Goal: Task Accomplishment & Management: Complete application form

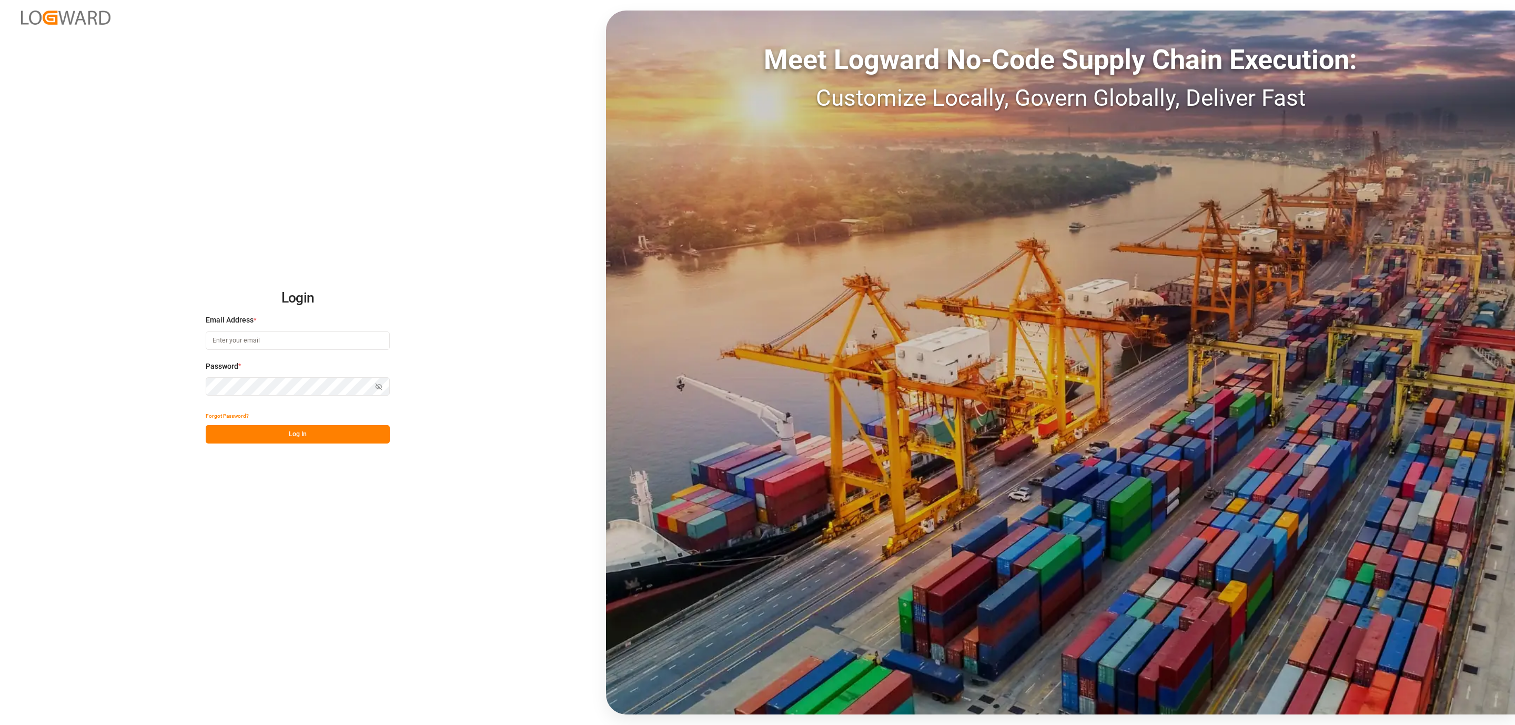
type input "[PERSON_NAME][EMAIL_ADDRESS][DOMAIN_NAME]"
click at [284, 431] on button "Log In" at bounding box center [298, 434] width 184 height 18
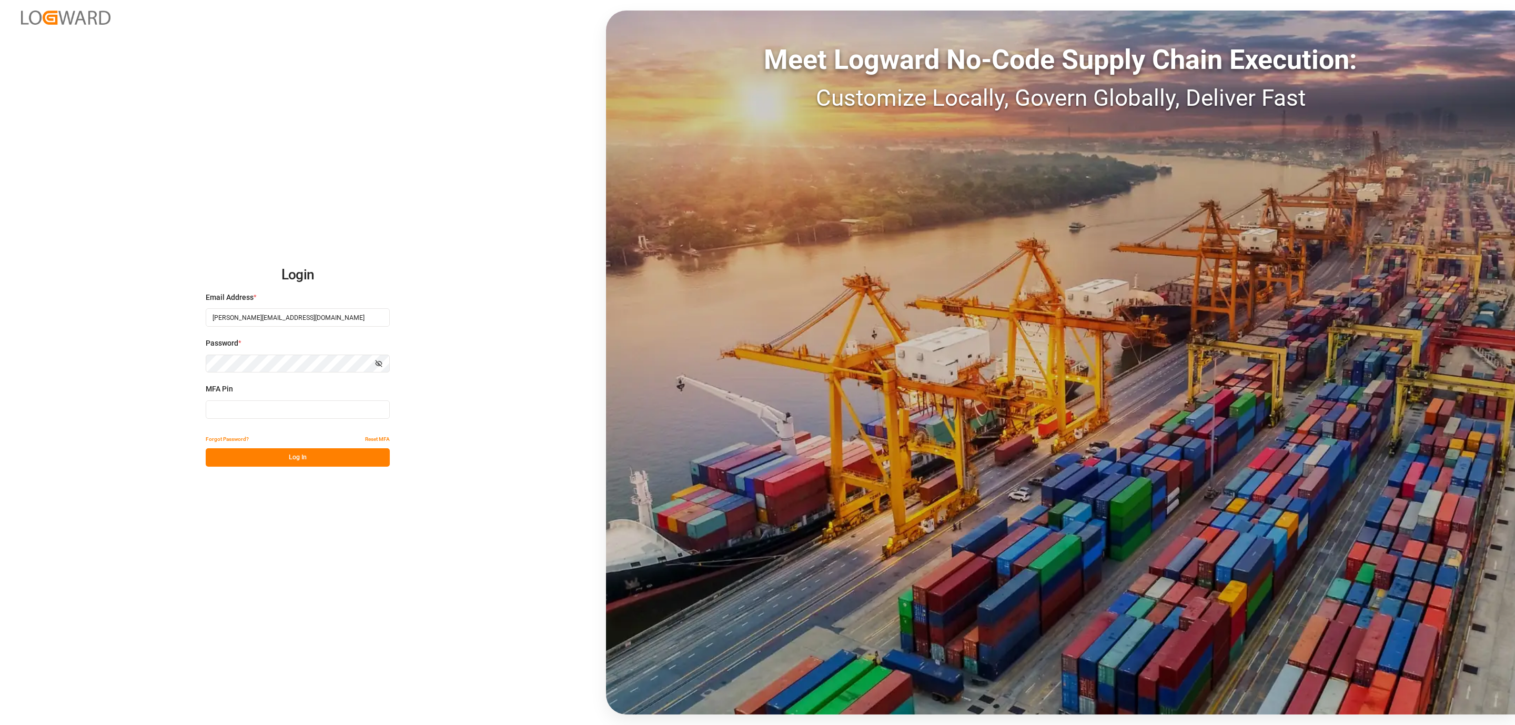
click at [251, 420] on div "MFA Pin" at bounding box center [298, 406] width 184 height 46
click at [251, 416] on input at bounding box center [298, 409] width 184 height 18
type input "534734"
click at [242, 456] on button "Log In" at bounding box center [298, 457] width 184 height 18
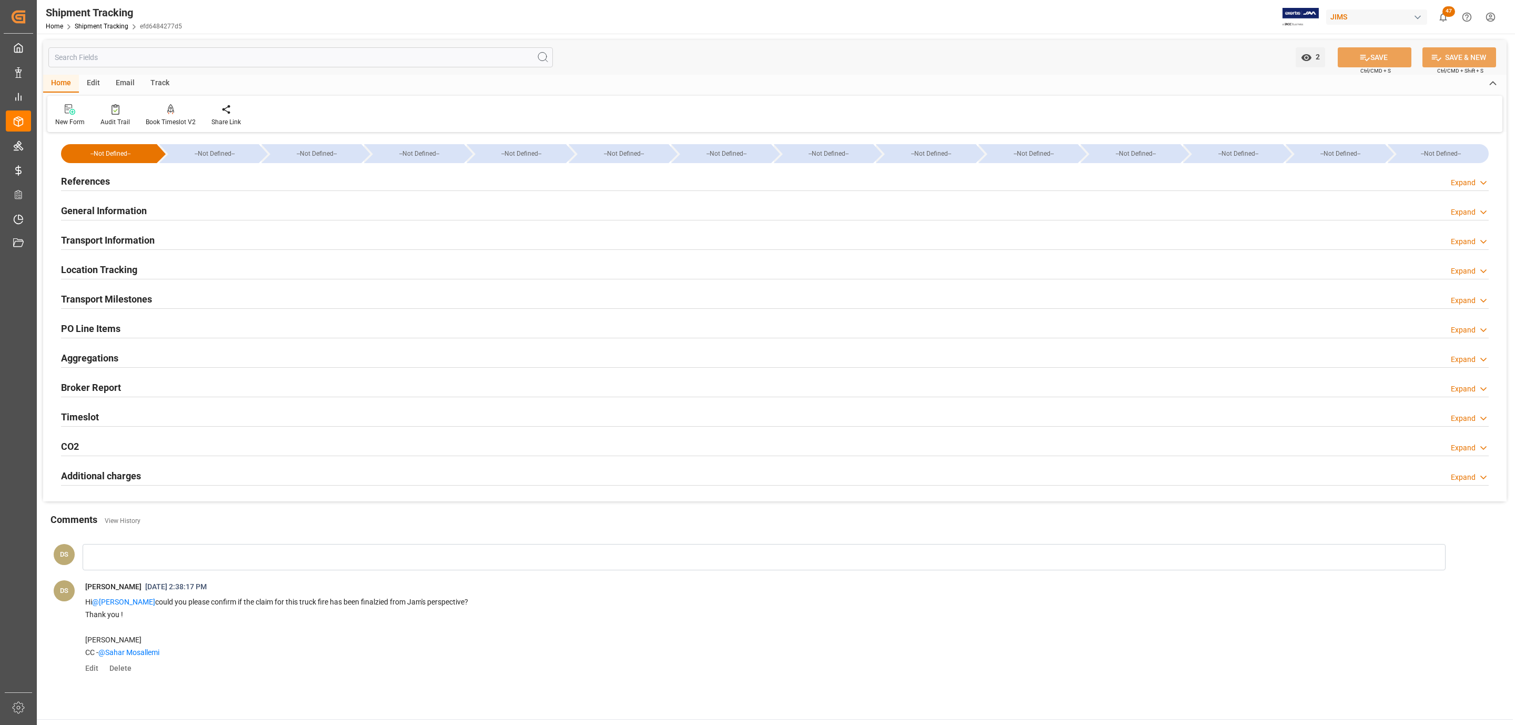
click at [92, 177] on h2 "References" at bounding box center [85, 181] width 49 height 14
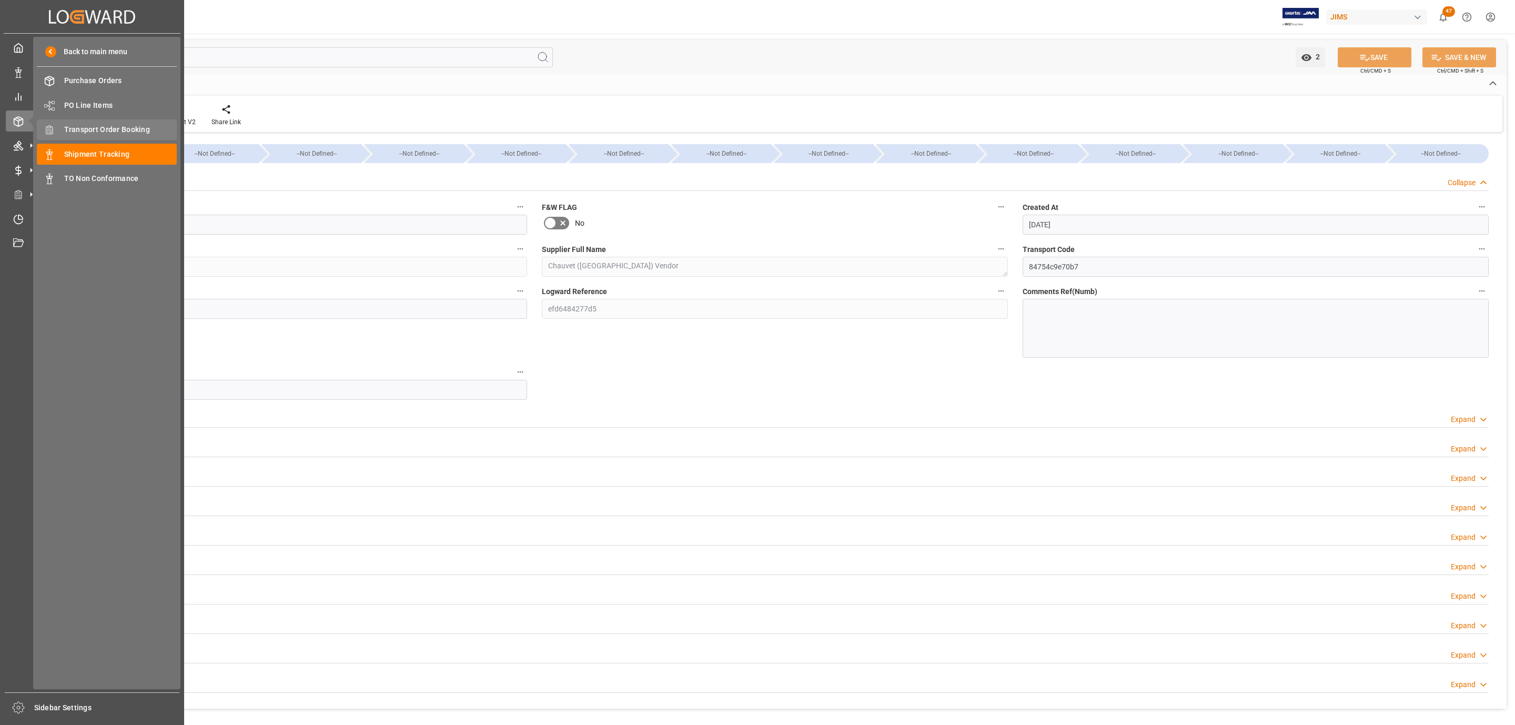
click at [140, 133] on span "Transport Order Booking" at bounding box center [120, 129] width 113 height 11
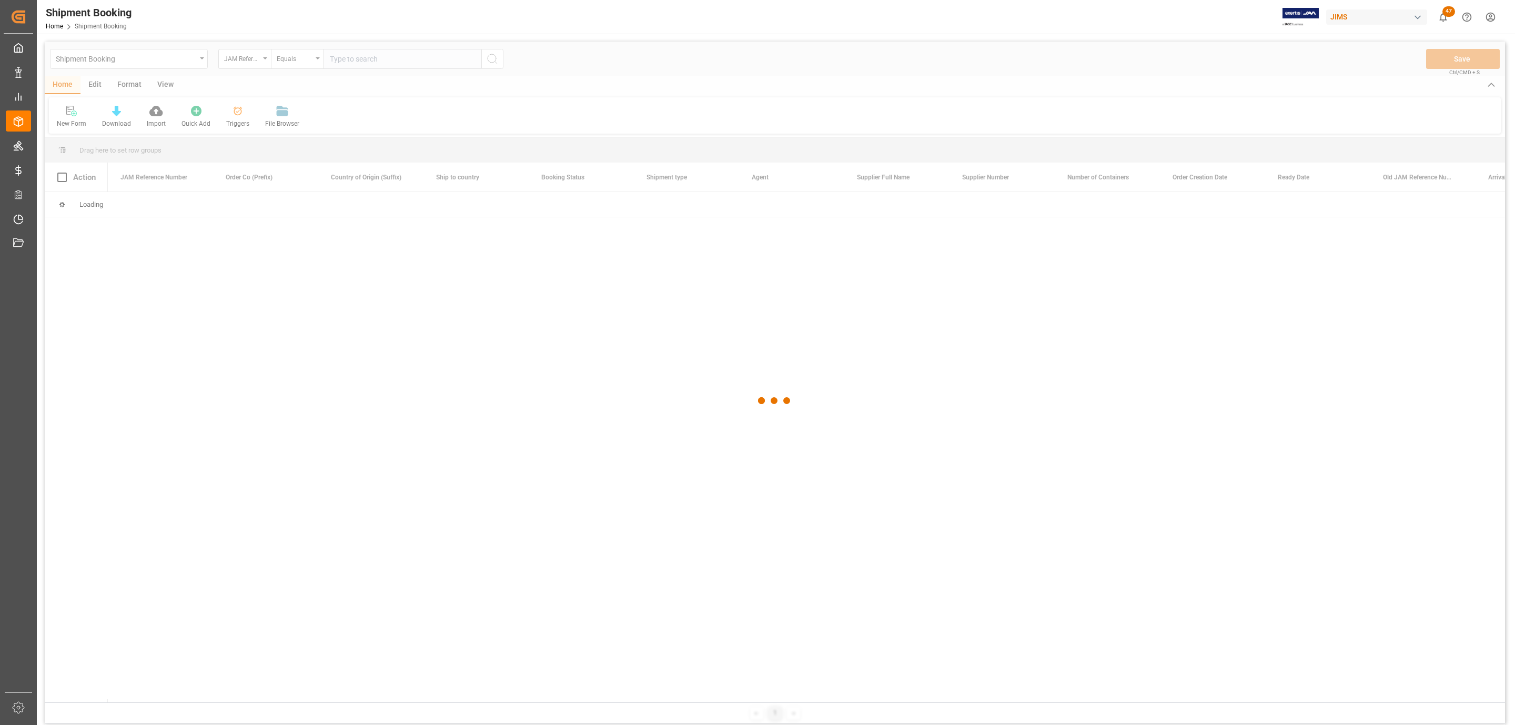
click at [351, 58] on div at bounding box center [775, 401] width 1460 height 718
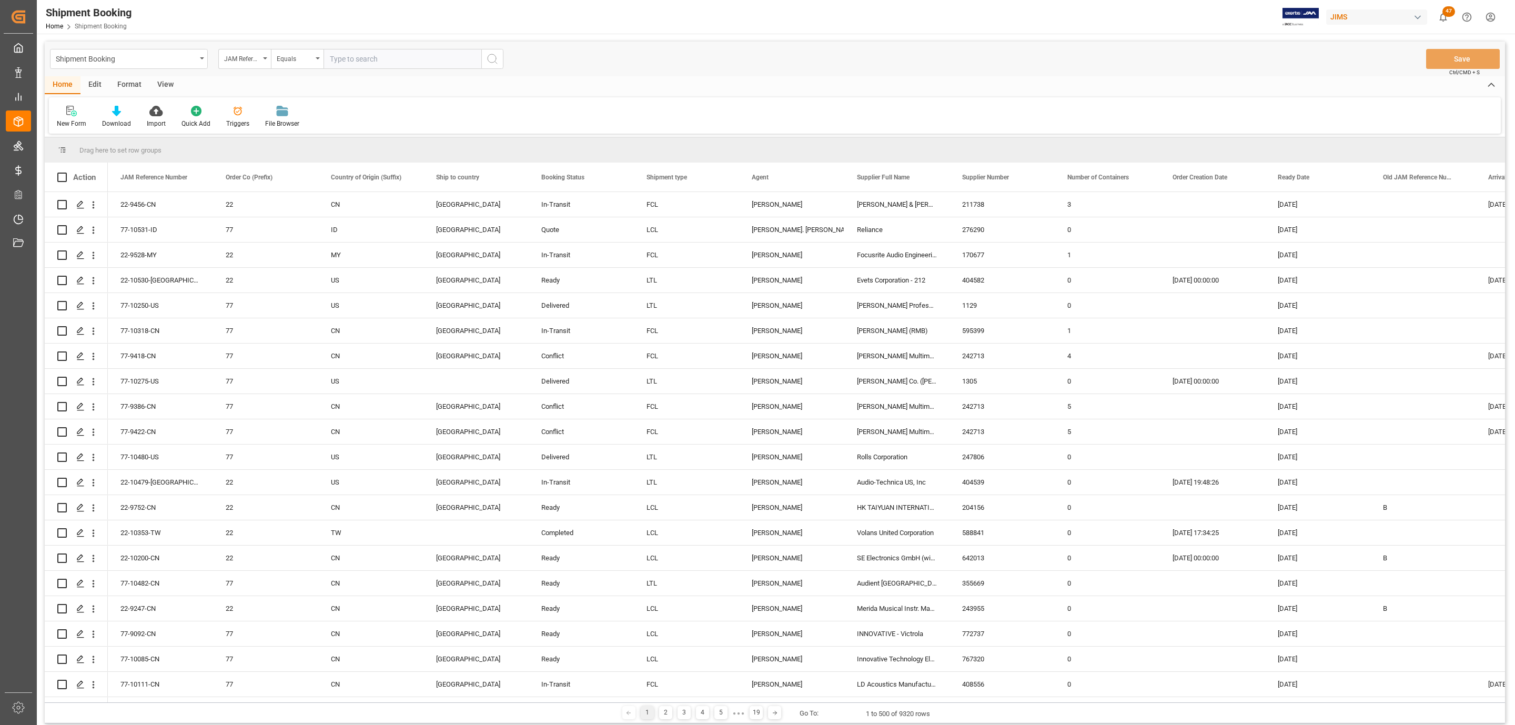
click at [351, 58] on input "text" at bounding box center [402, 59] width 158 height 20
paste input "77-10243-BE"
type input "77-10243-BE"
click at [498, 59] on icon "search button" at bounding box center [492, 59] width 13 height 13
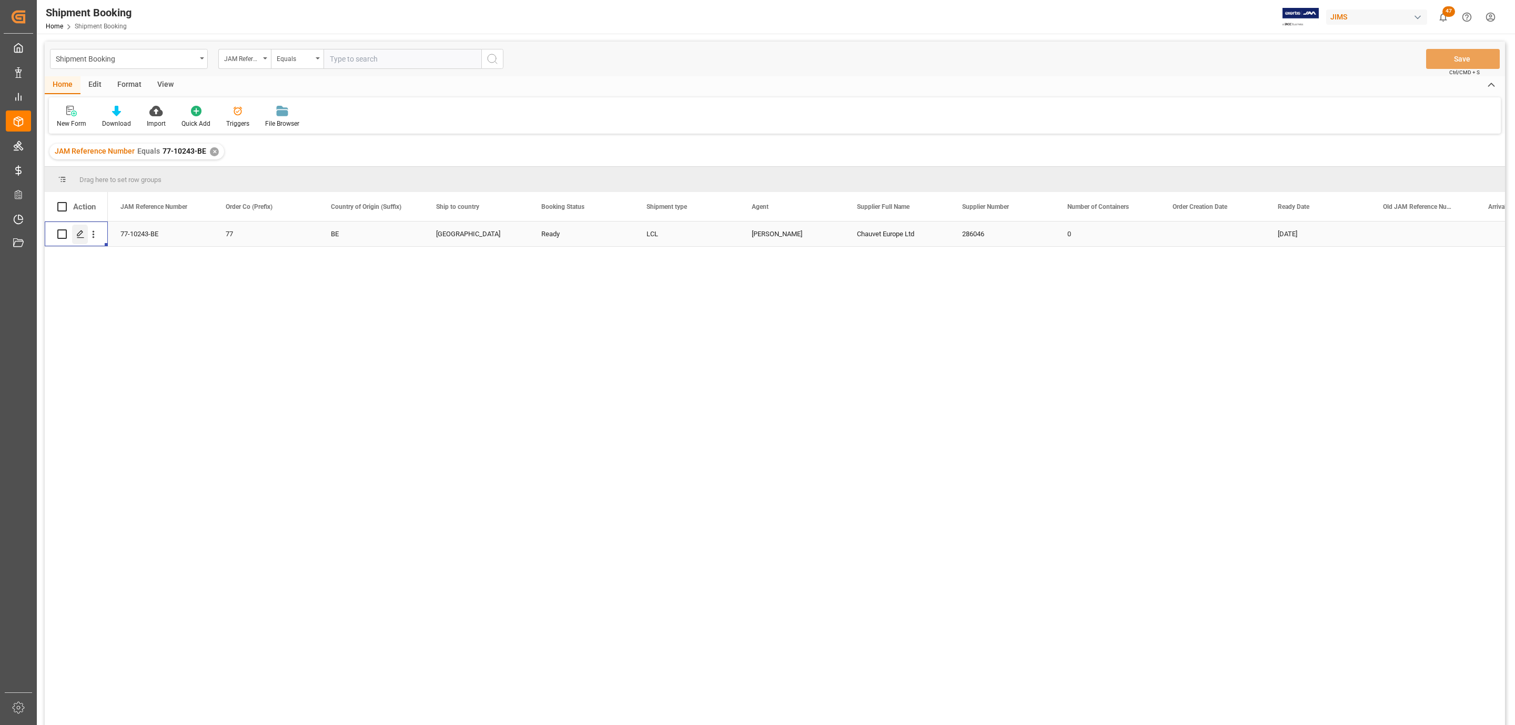
click at [76, 237] on icon "Press SPACE to select this row." at bounding box center [80, 234] width 8 height 8
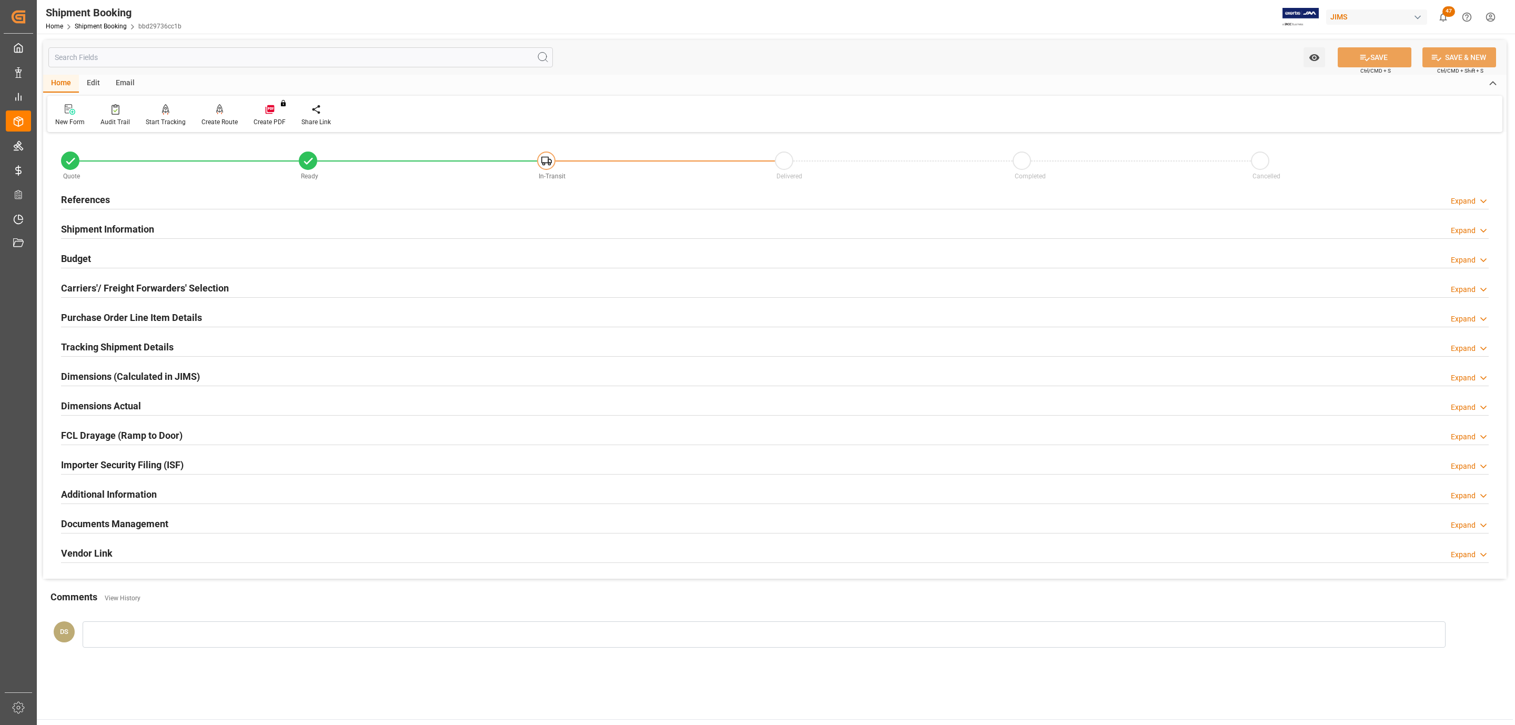
click at [106, 519] on h2 "Documents Management" at bounding box center [114, 524] width 107 height 14
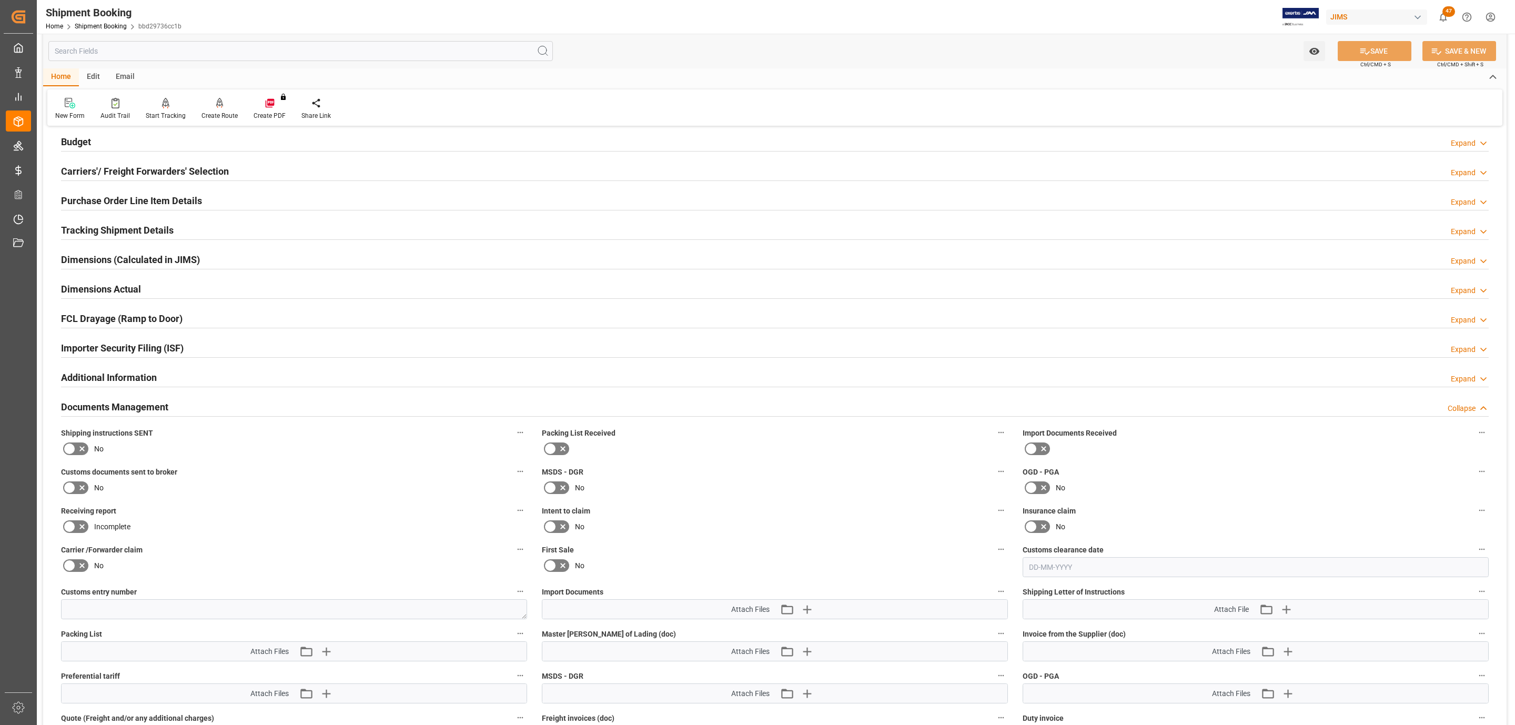
scroll to position [316, 0]
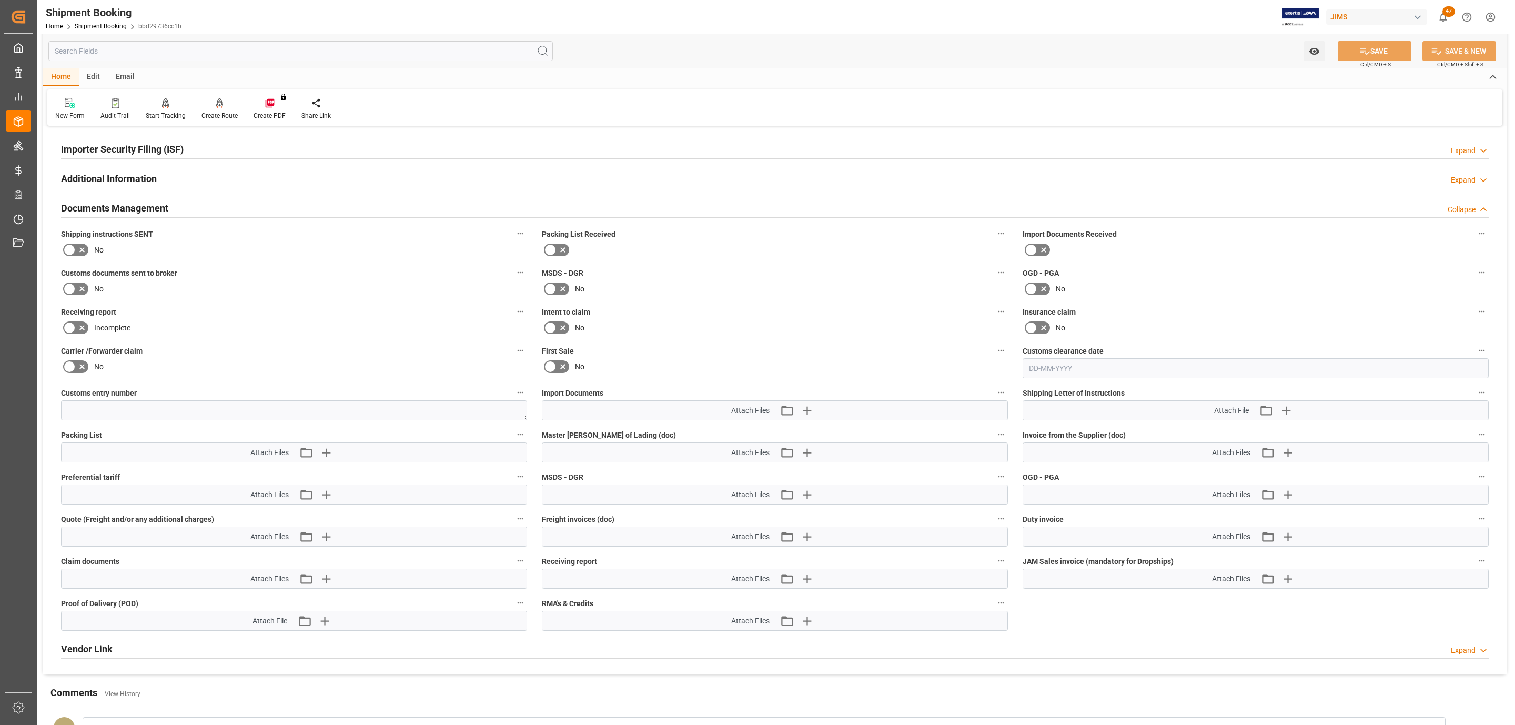
click at [78, 246] on icon at bounding box center [82, 250] width 13 height 13
click at [0, 0] on input "checkbox" at bounding box center [0, 0] width 0 height 0
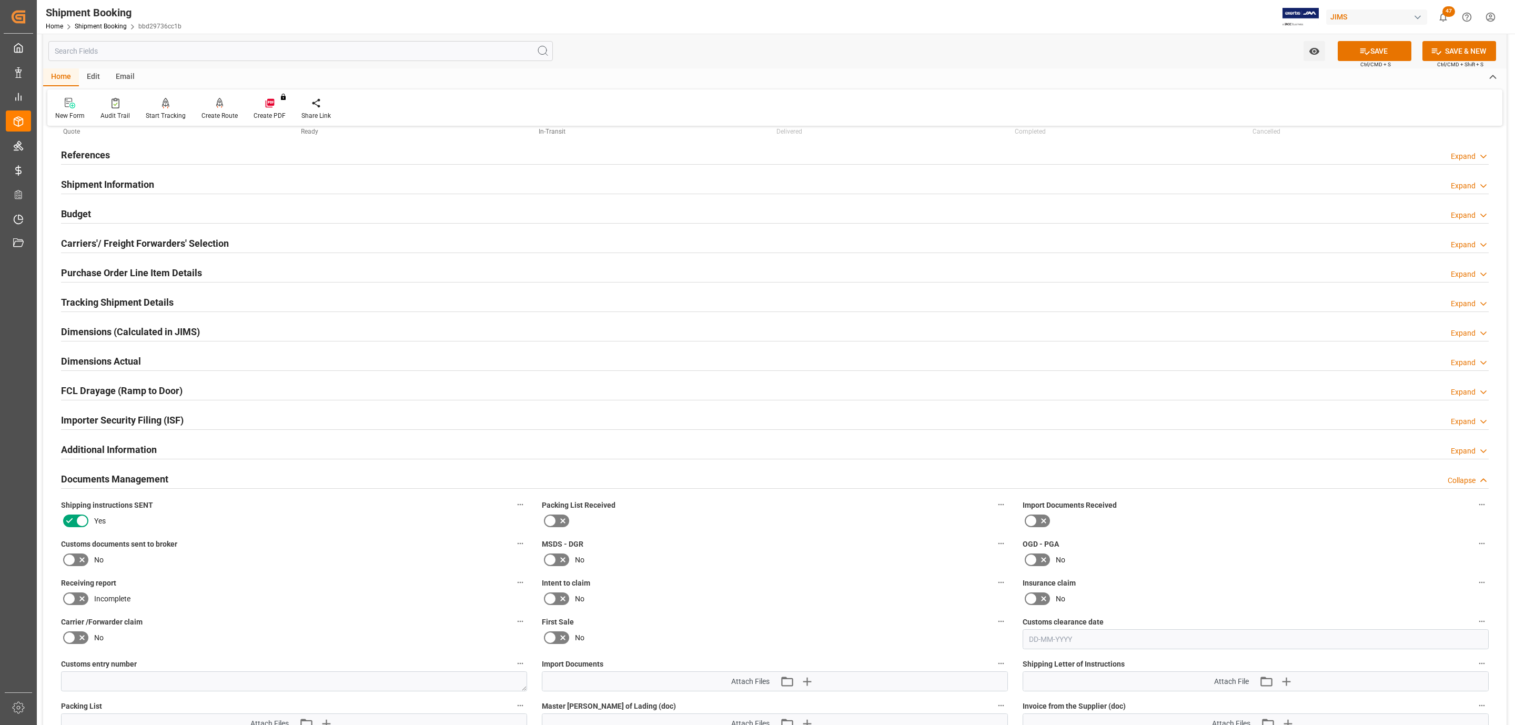
scroll to position [0, 0]
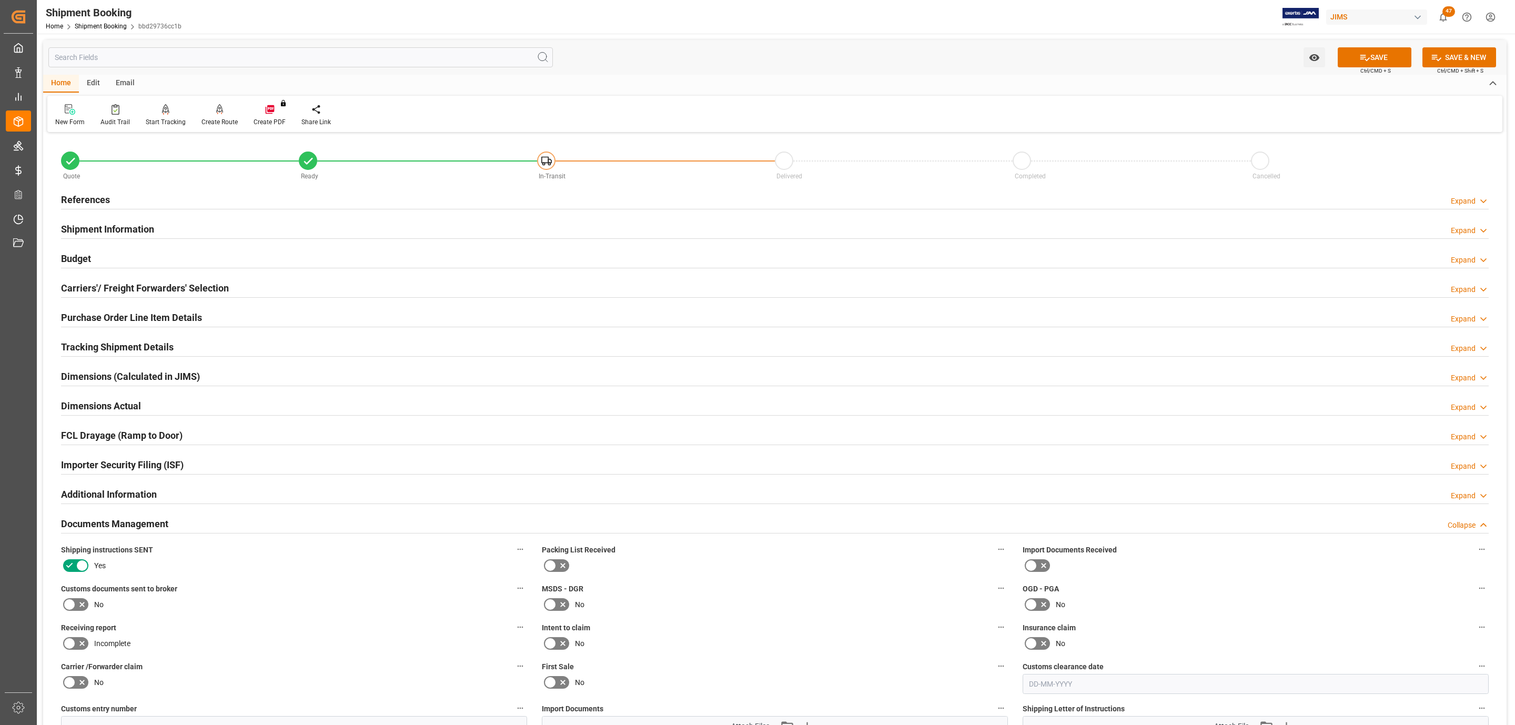
click at [123, 191] on div "References Expand" at bounding box center [775, 199] width 1428 height 20
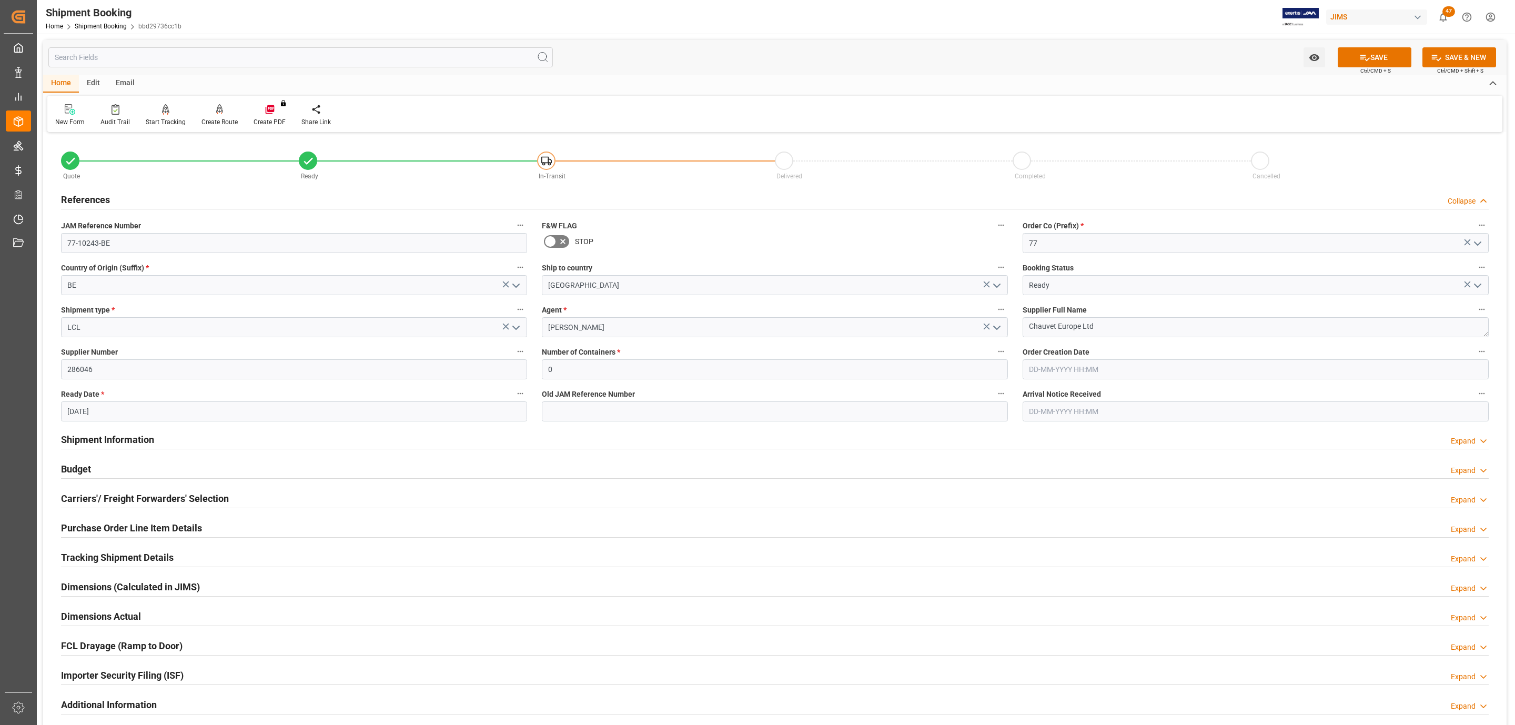
click at [123, 191] on div "References Collapse" at bounding box center [775, 199] width 1428 height 20
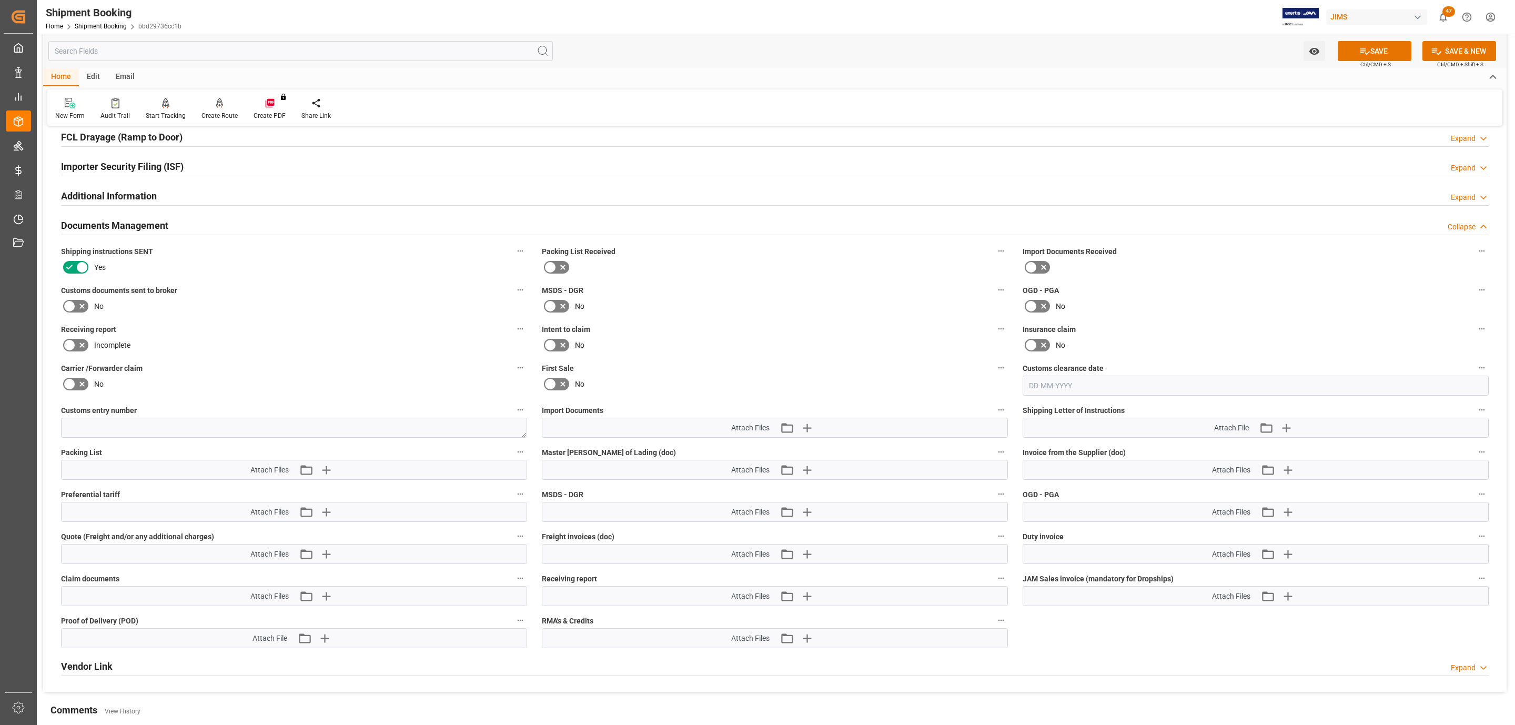
scroll to position [316, 0]
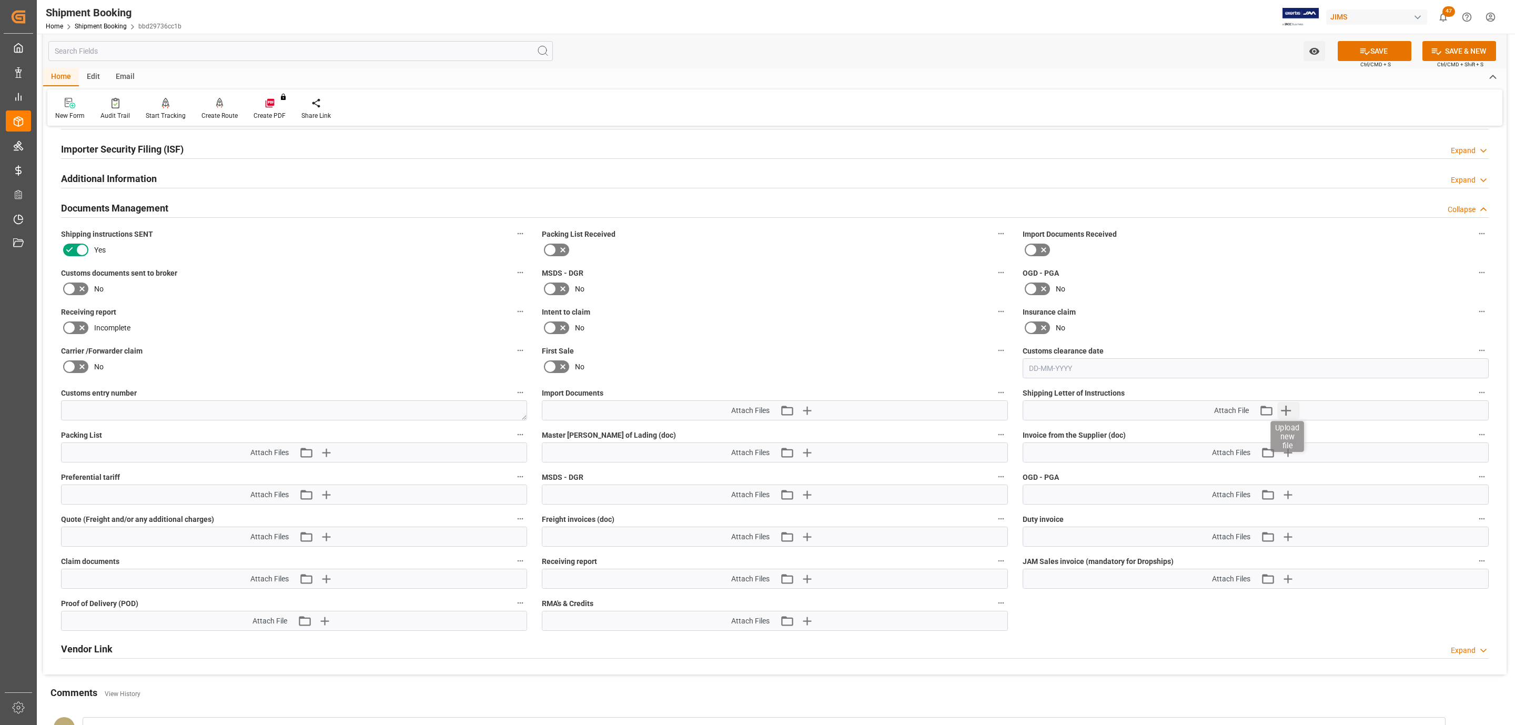
click at [1291, 411] on icon "button" at bounding box center [1285, 410] width 17 height 17
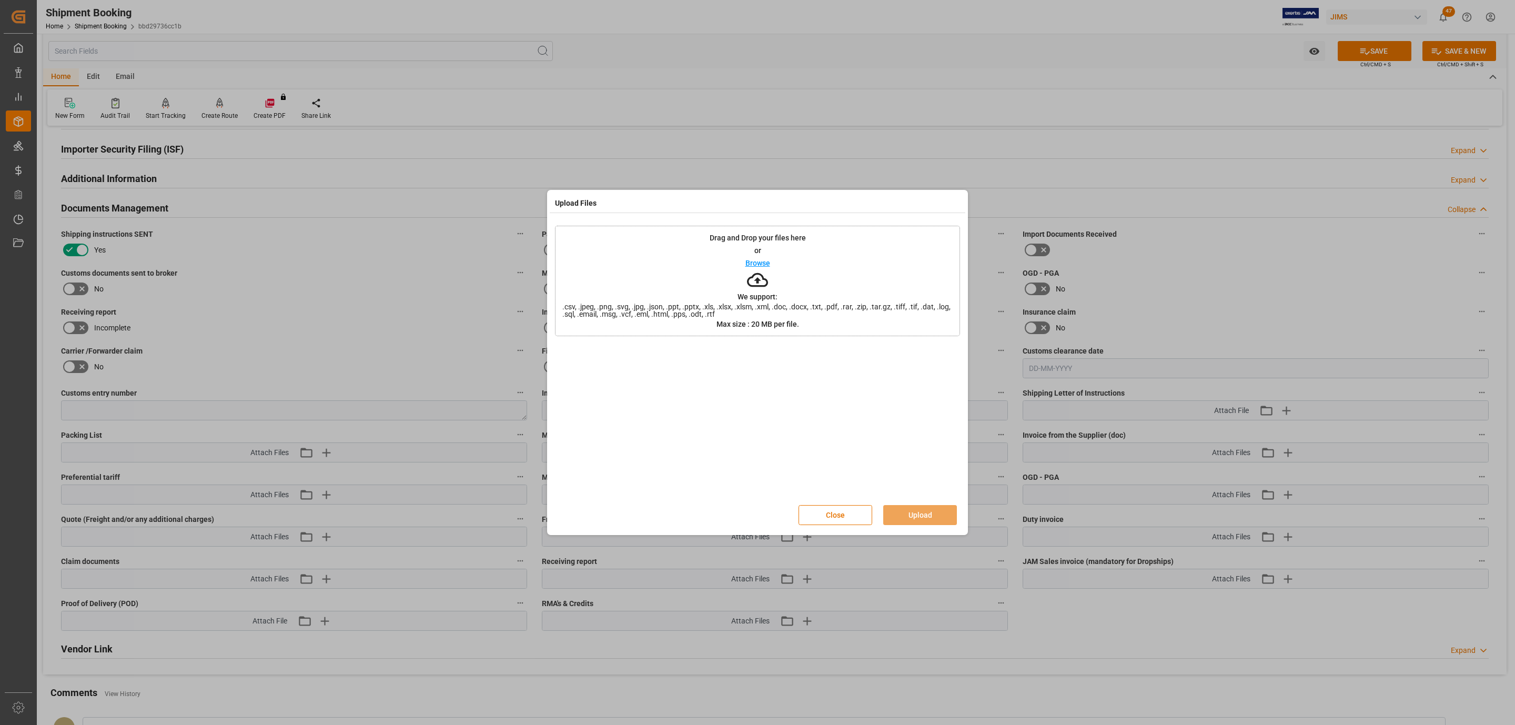
click at [743, 262] on div "Drag and Drop your files here or Browse We support: .csv, .jpeg, .png, .svg, .j…" at bounding box center [757, 281] width 405 height 110
click at [924, 515] on button "Upload" at bounding box center [920, 515] width 74 height 20
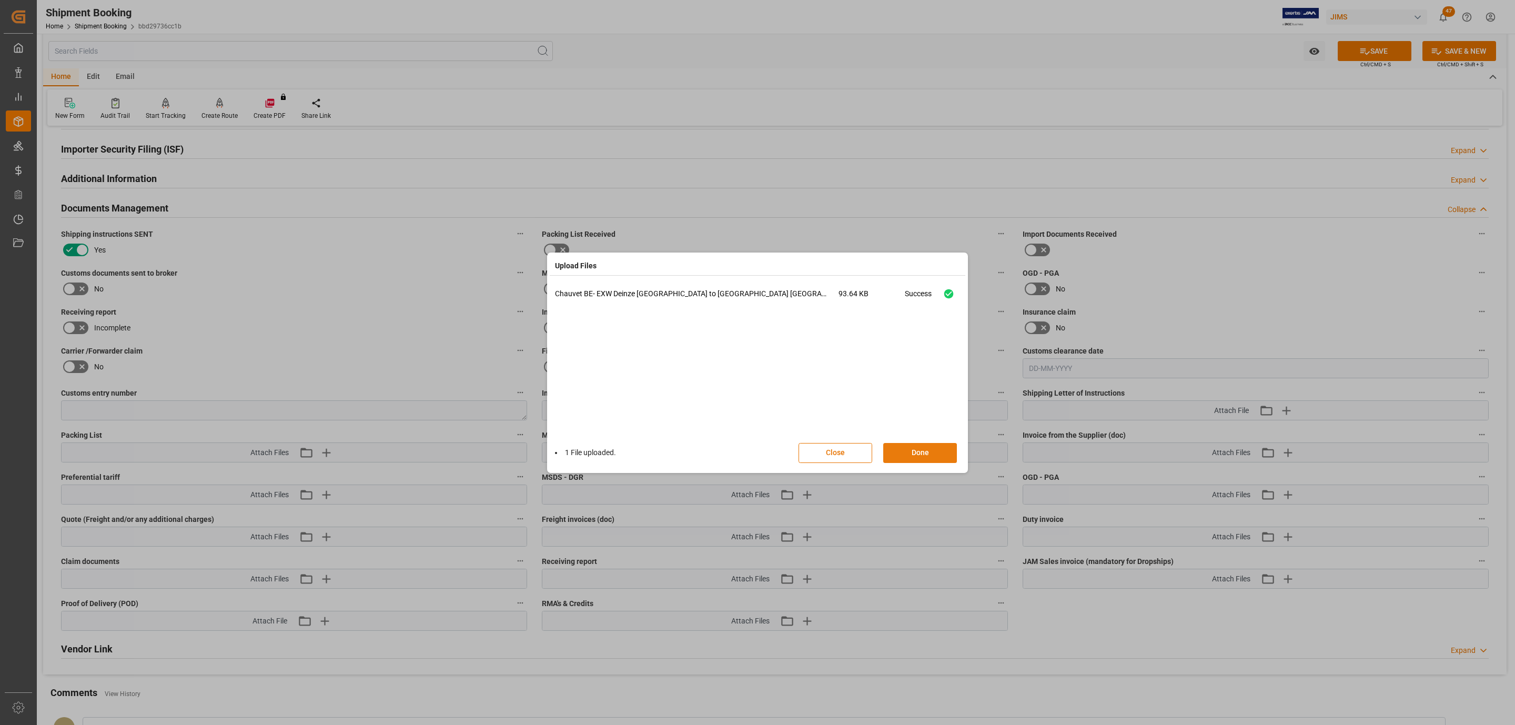
click at [900, 453] on button "Done" at bounding box center [920, 453] width 74 height 20
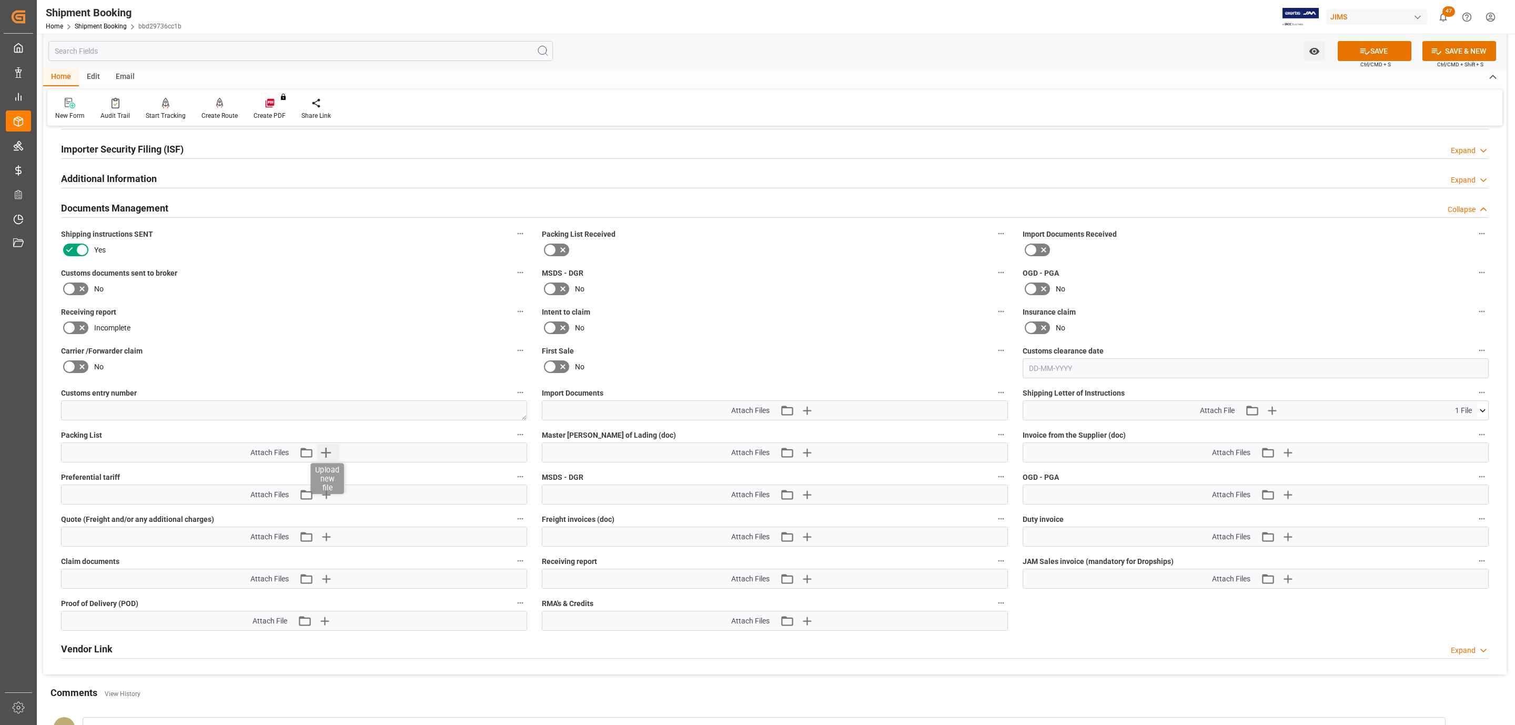
click at [322, 456] on icon "button" at bounding box center [326, 452] width 17 height 17
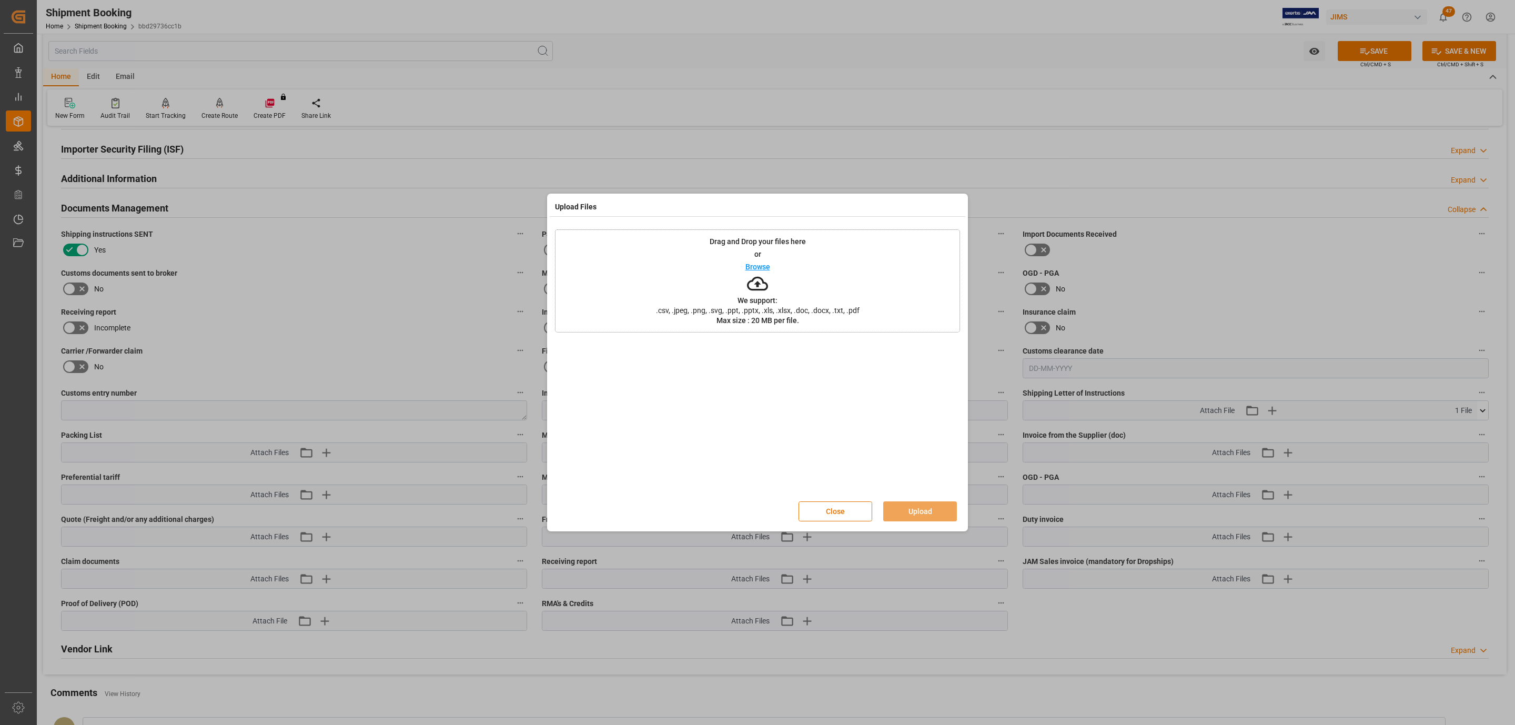
click at [660, 286] on div "Drag and Drop your files here or Browse We support: .csv, .jpeg, .png, .svg, .p…" at bounding box center [757, 280] width 405 height 103
click at [910, 510] on button "Upload" at bounding box center [920, 511] width 74 height 20
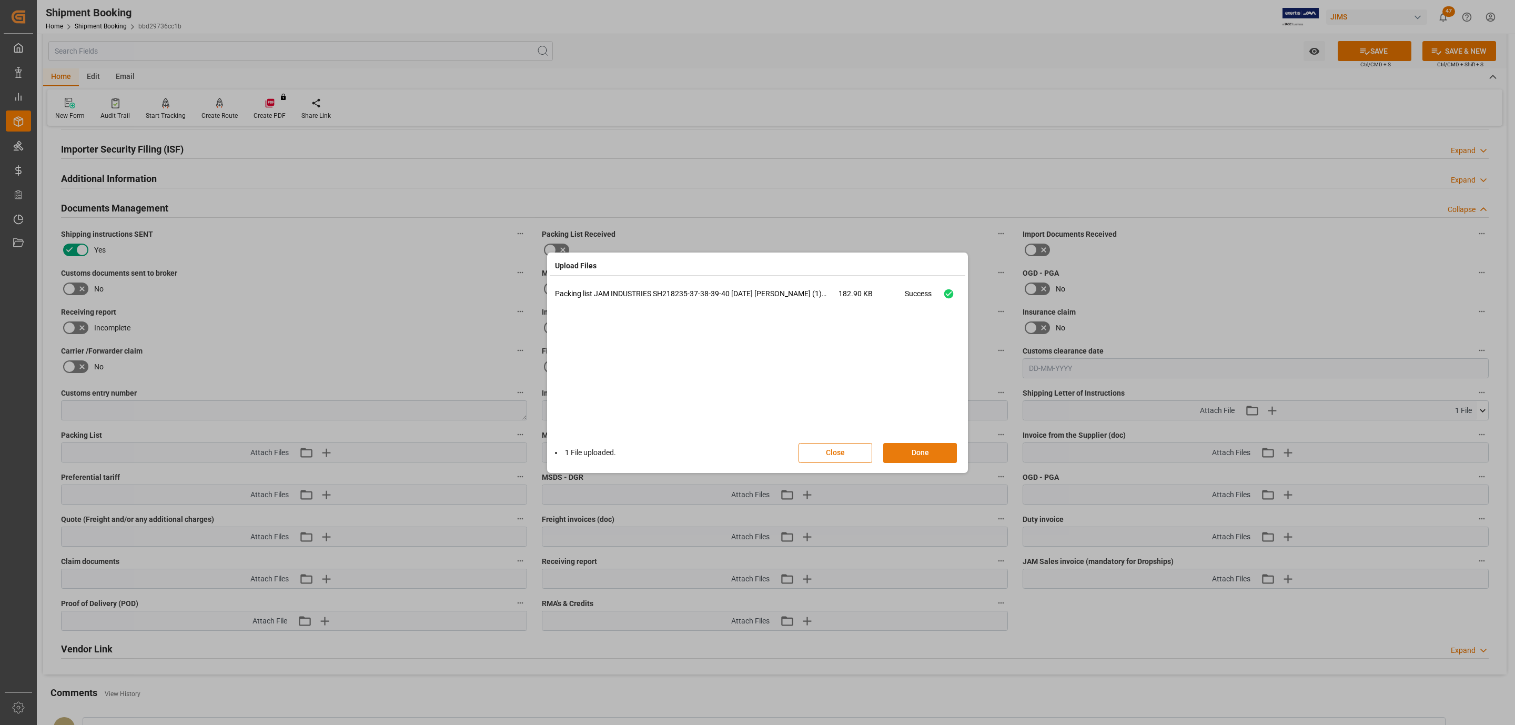
click at [933, 449] on button "Done" at bounding box center [920, 453] width 74 height 20
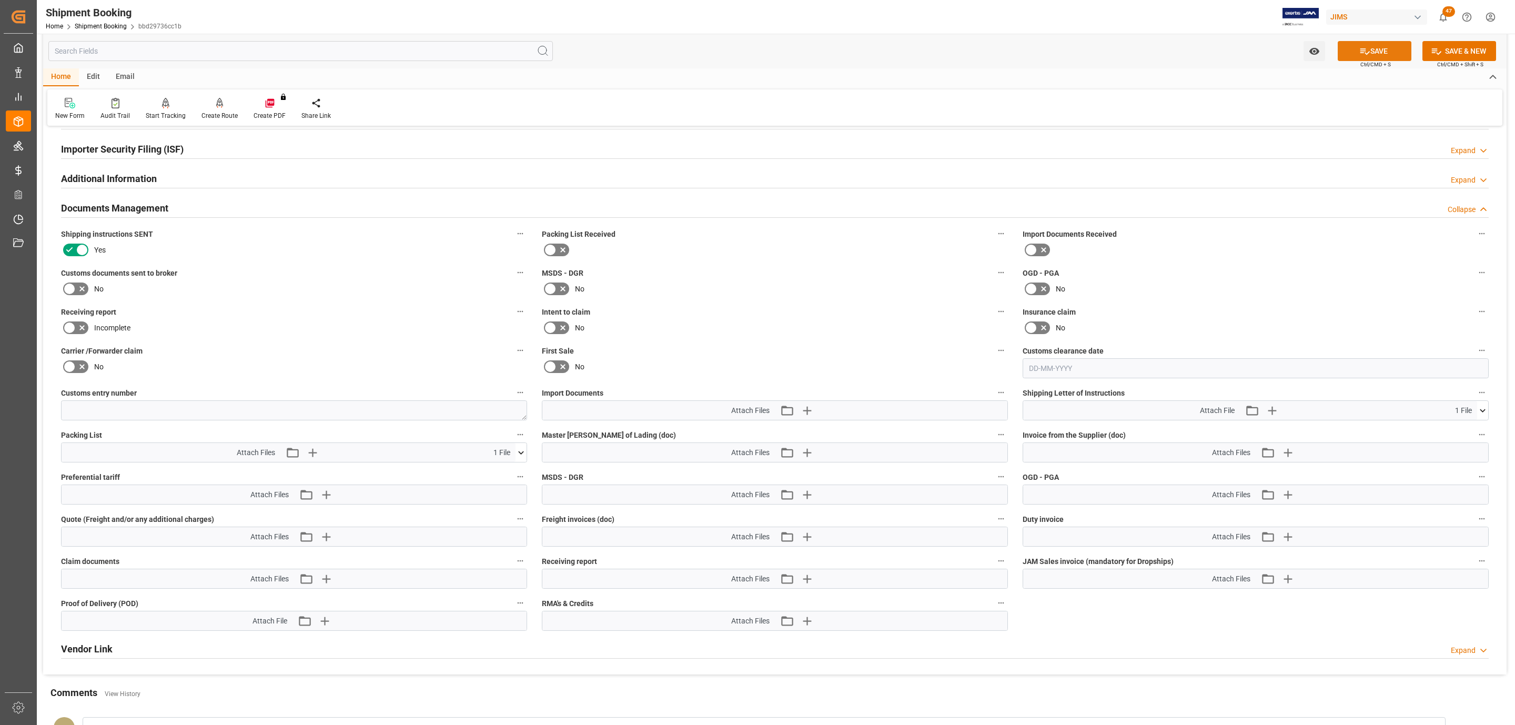
click at [1383, 53] on button "SAVE" at bounding box center [1375, 51] width 74 height 20
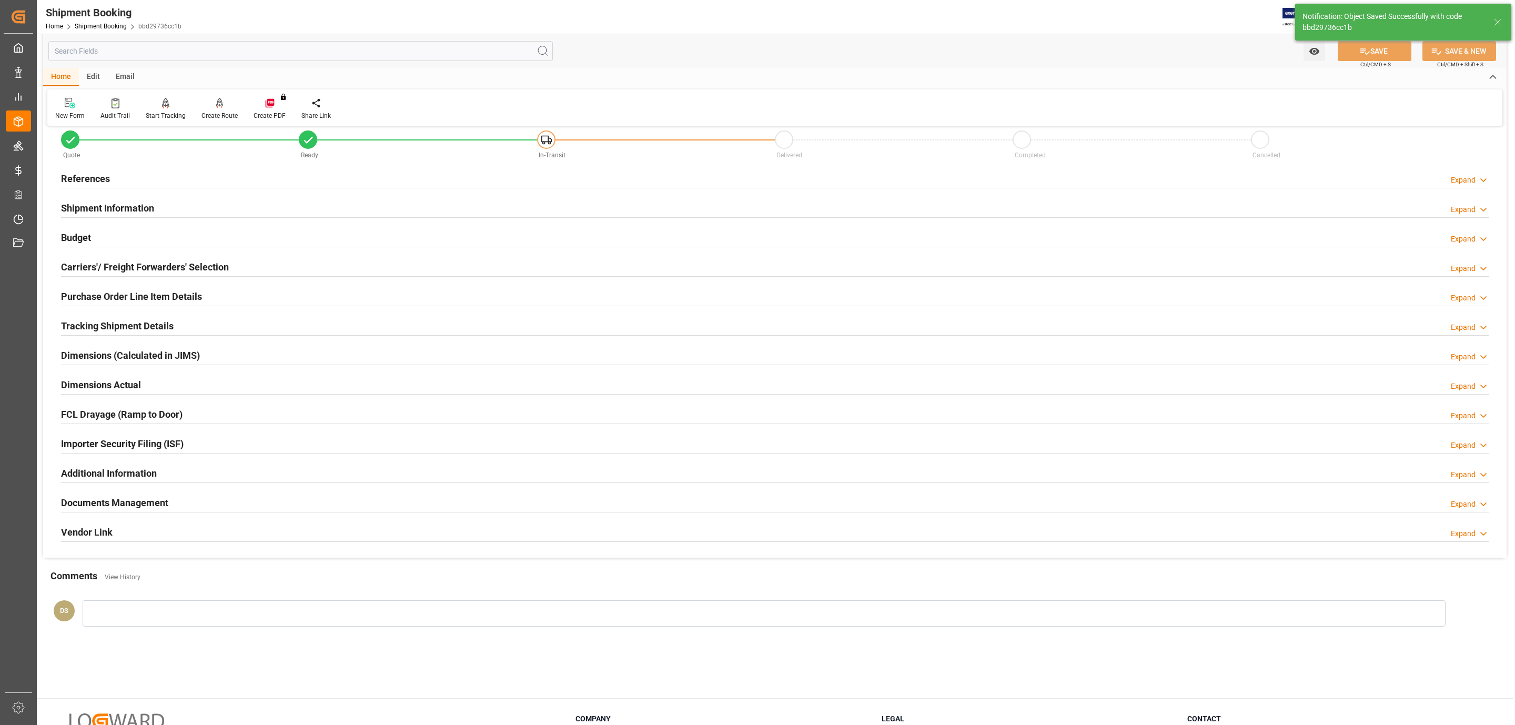
scroll to position [0, 0]
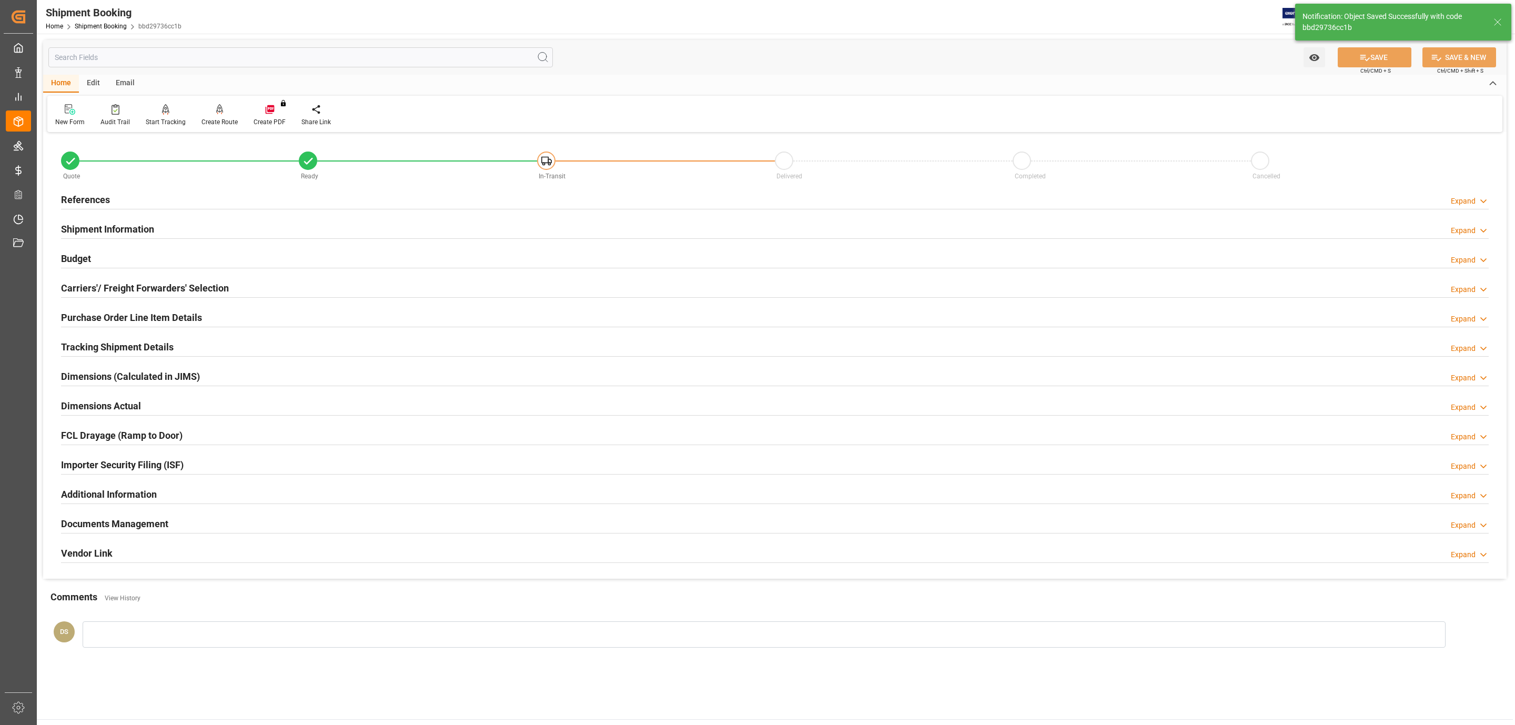
click at [120, 196] on div "References Expand" at bounding box center [775, 199] width 1428 height 20
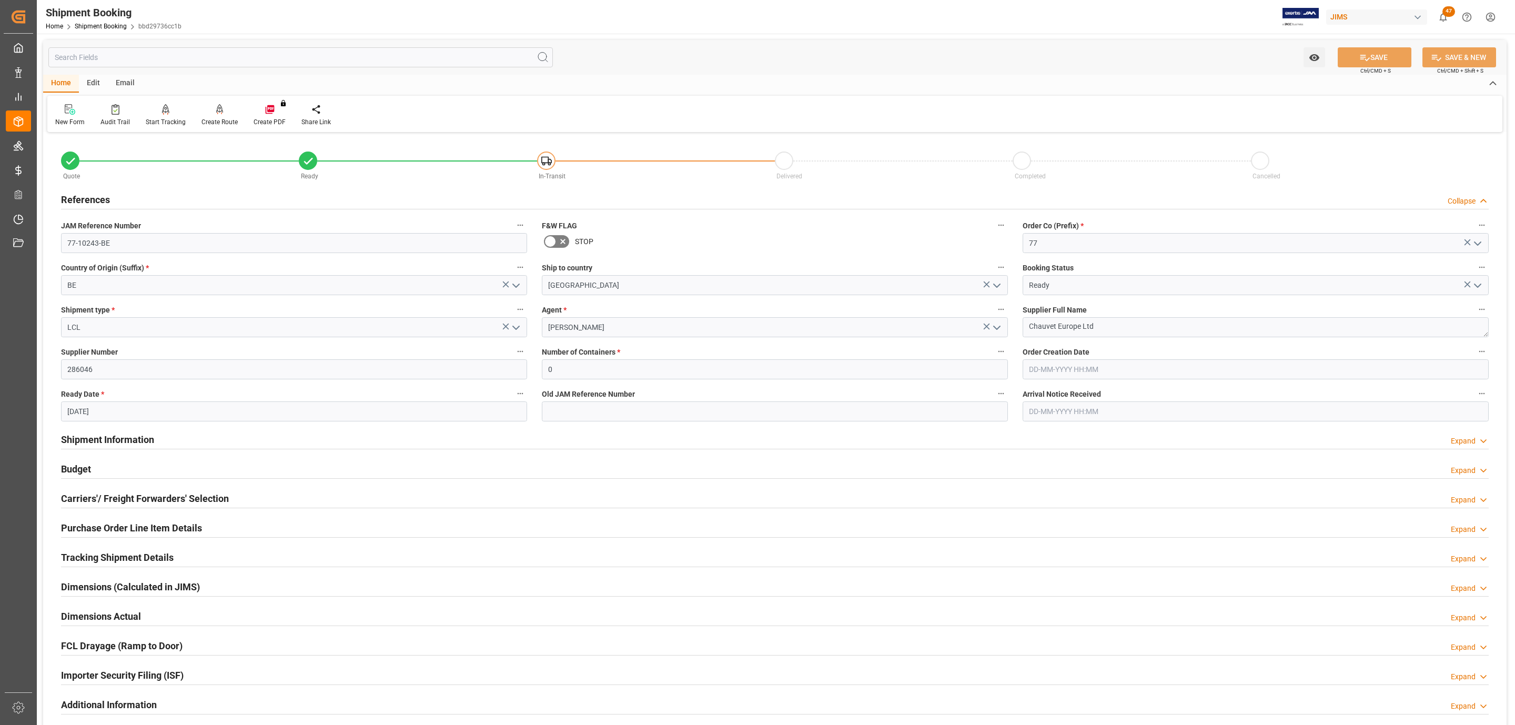
click at [123, 499] on h2 "Carriers'/ Freight Forwarders' Selection" at bounding box center [145, 498] width 168 height 14
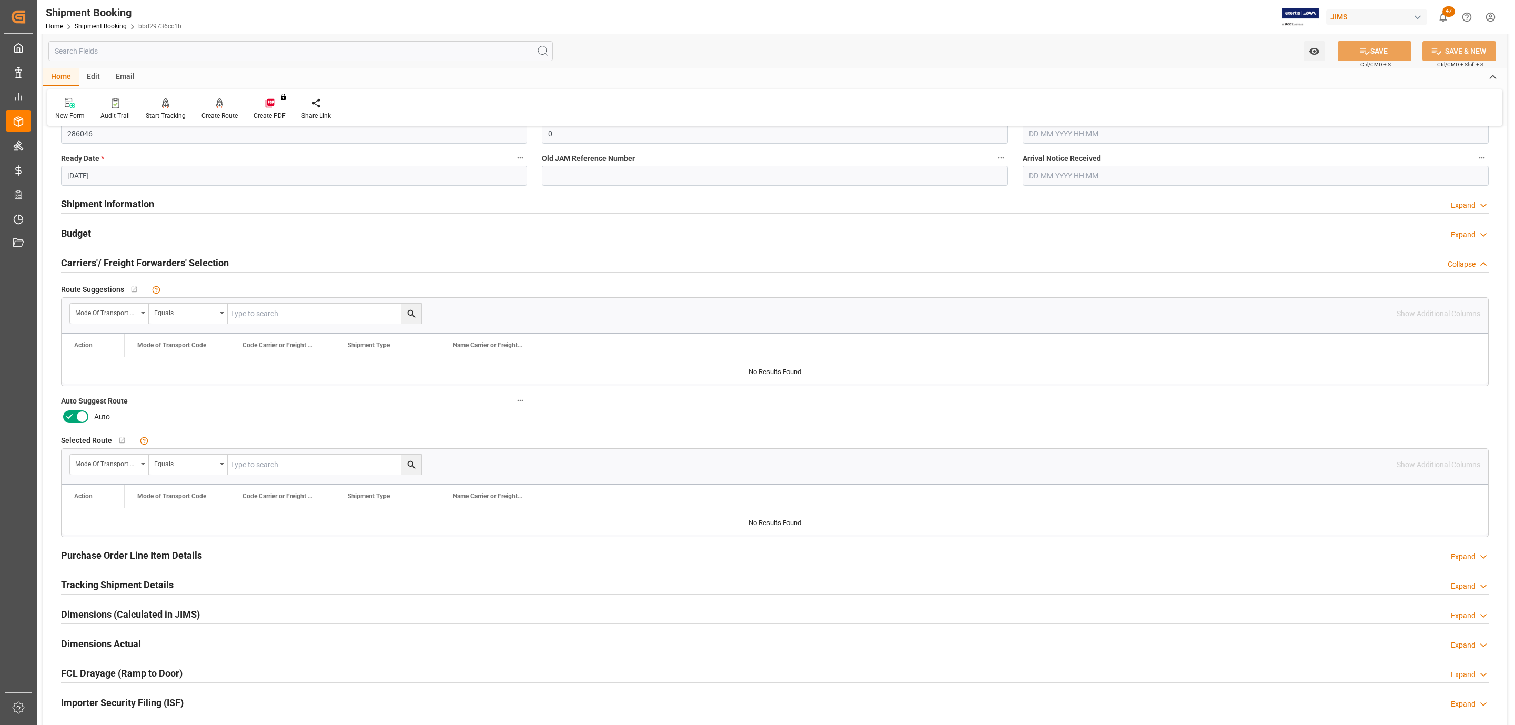
scroll to position [237, 0]
click at [84, 407] on label "Auto Suggest Route" at bounding box center [294, 399] width 466 height 15
click at [79, 418] on icon at bounding box center [82, 415] width 13 height 13
click at [0, 0] on input "checkbox" at bounding box center [0, 0] width 0 height 0
click at [1373, 52] on button "SAVE" at bounding box center [1375, 51] width 74 height 20
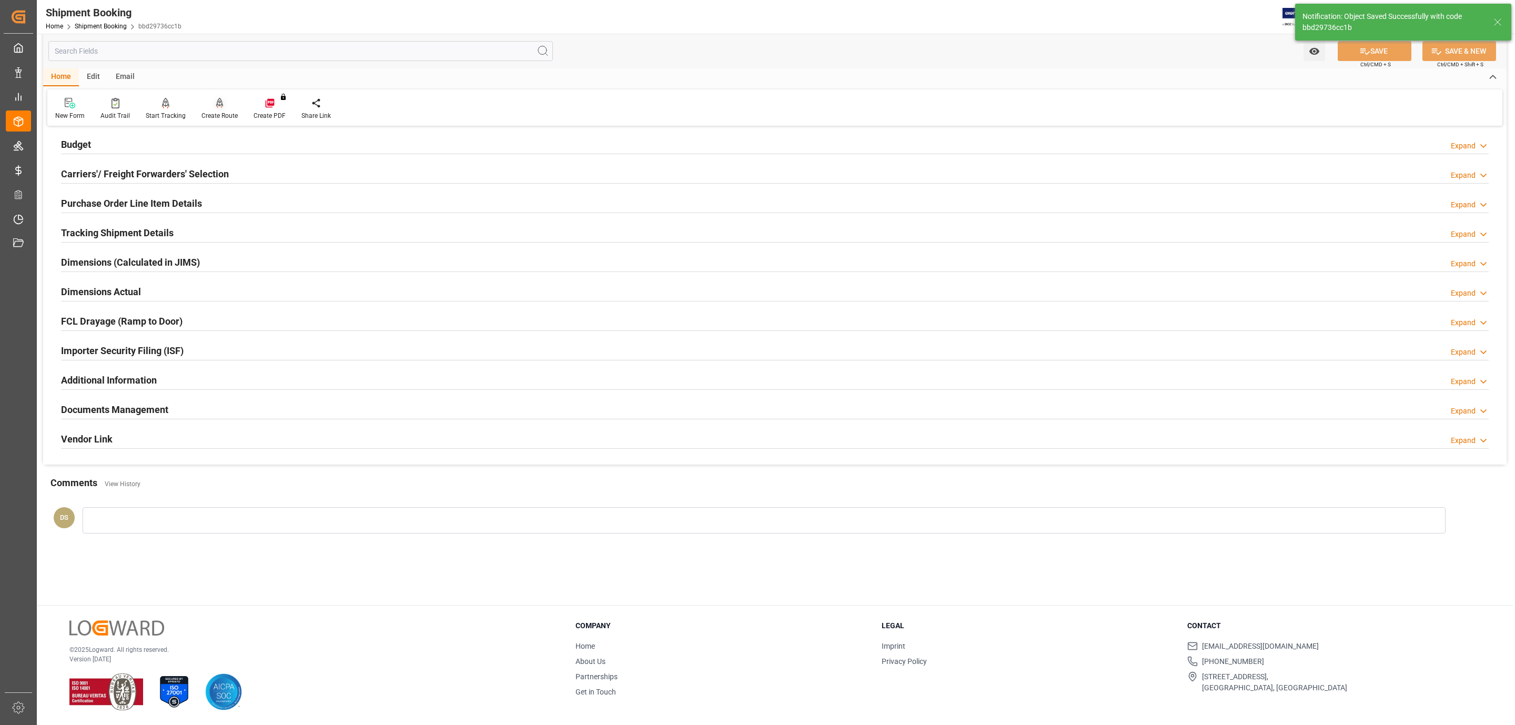
scroll to position [27, 0]
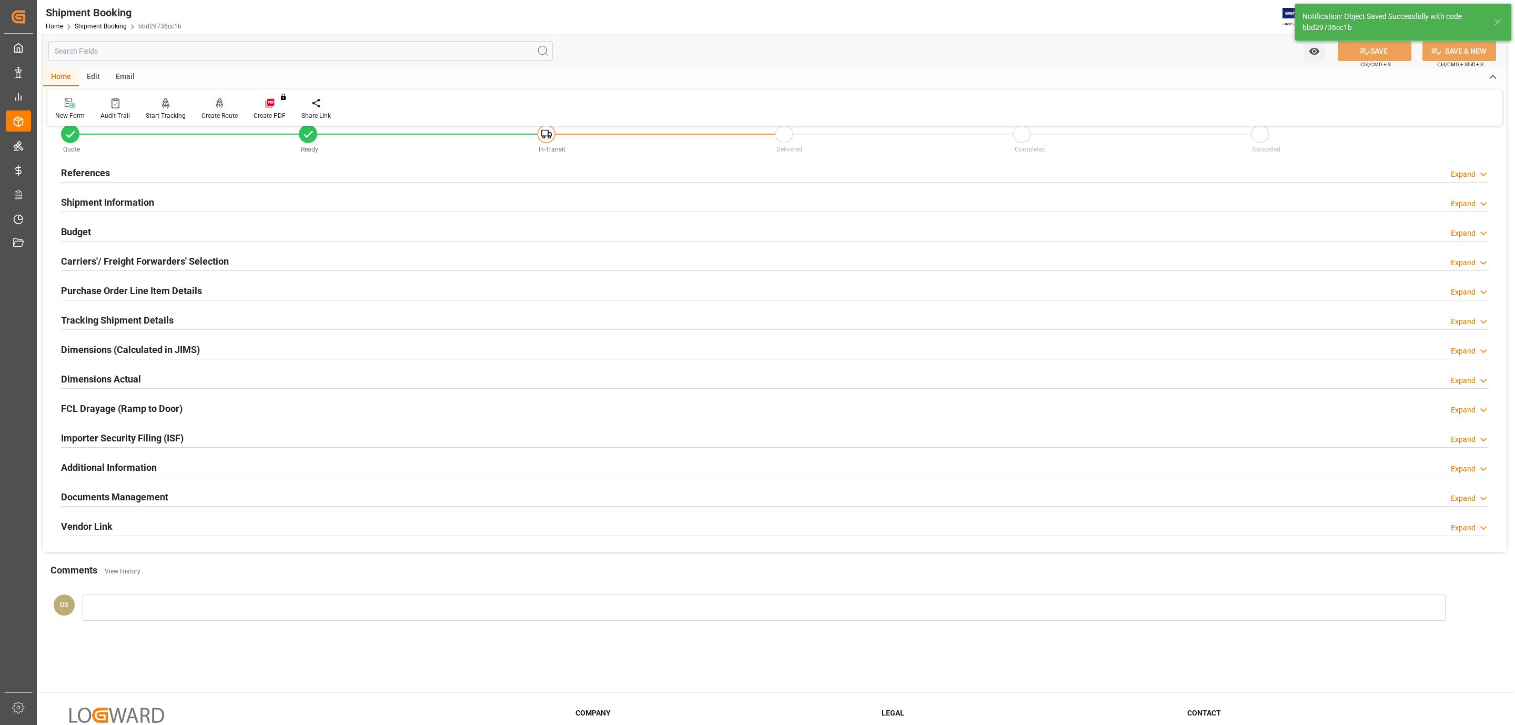
click at [216, 98] on icon at bounding box center [219, 103] width 7 height 11
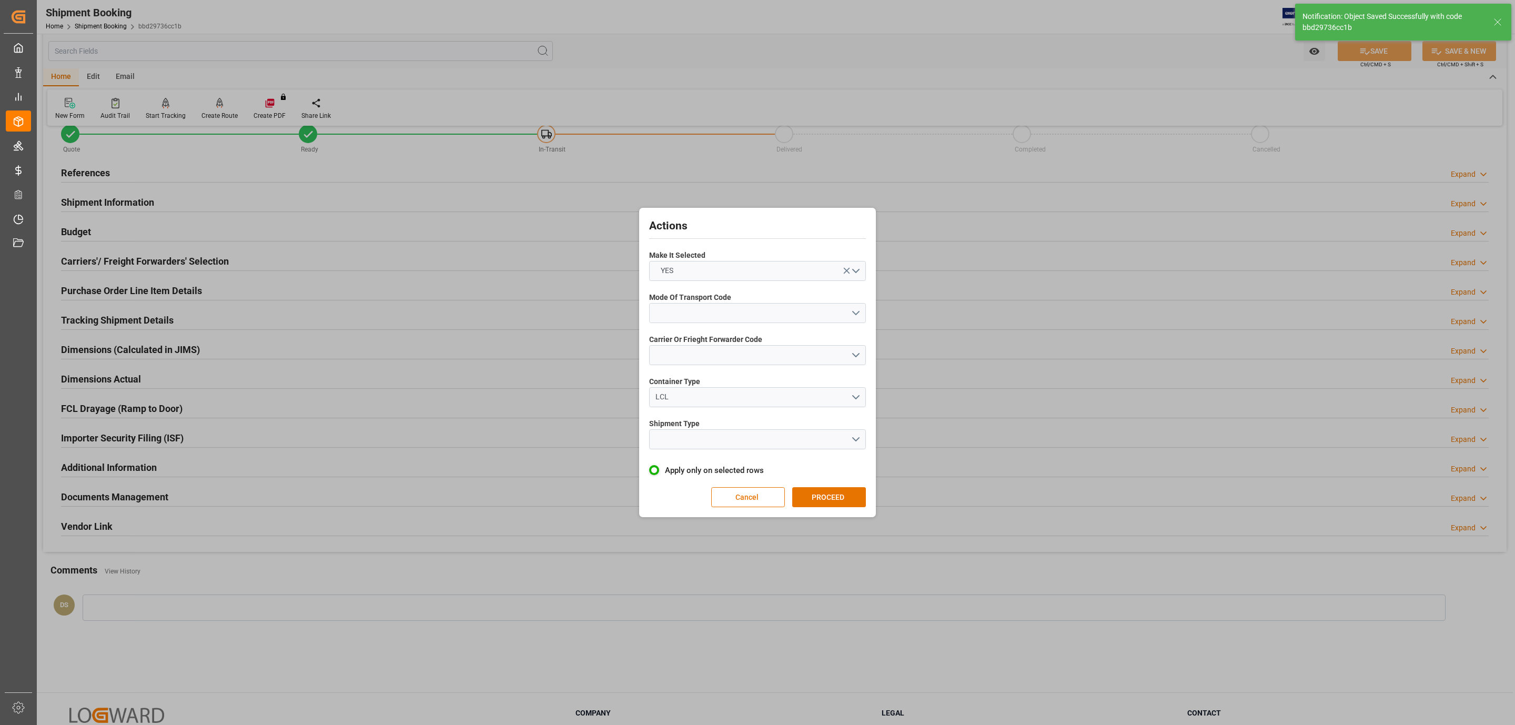
click at [704, 300] on span "Mode Of Transport Code" at bounding box center [690, 297] width 82 height 11
click at [707, 307] on button "open menu" at bounding box center [757, 313] width 217 height 20
click at [707, 317] on div "1- OCEAN" at bounding box center [758, 316] width 216 height 22
click at [701, 353] on button "open menu" at bounding box center [757, 355] width 217 height 20
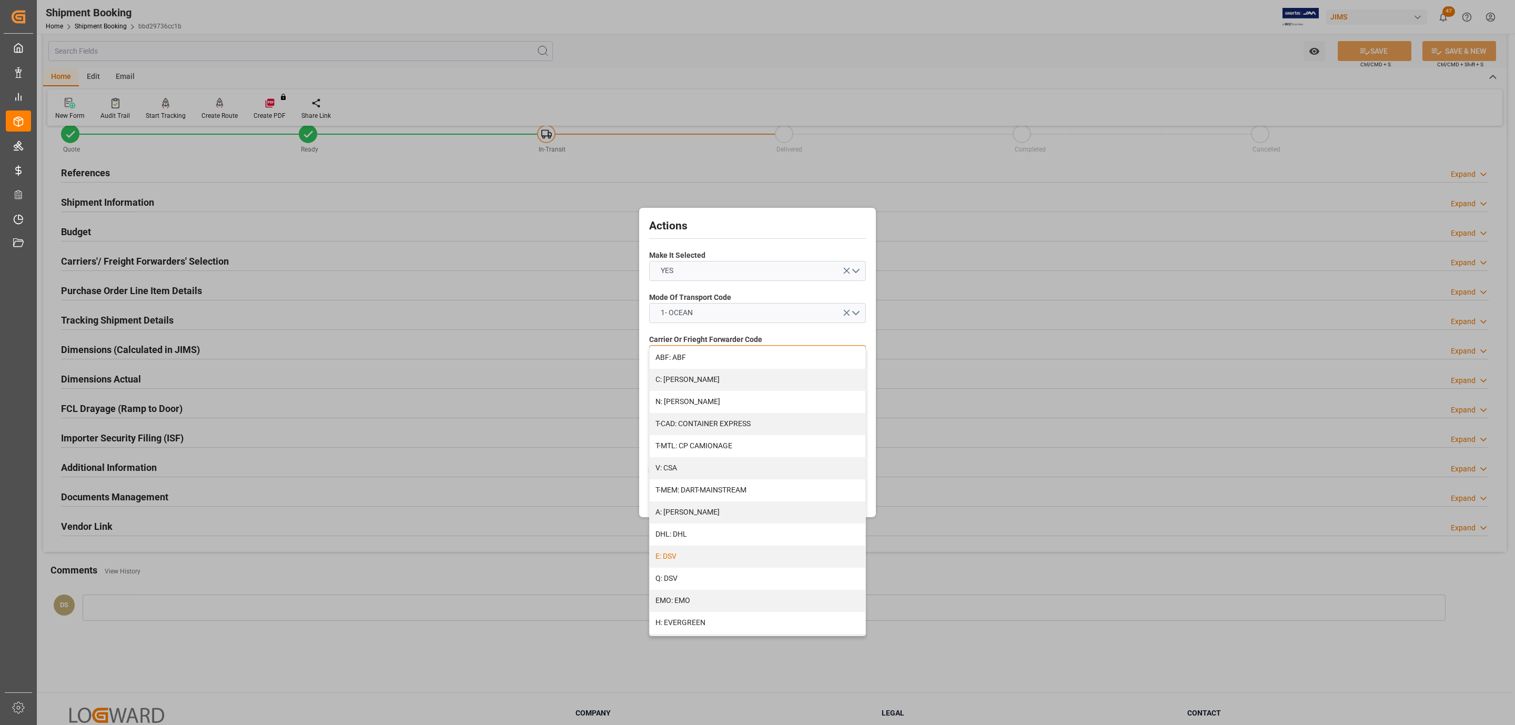
click at [720, 554] on div "E: DSV" at bounding box center [758, 556] width 216 height 22
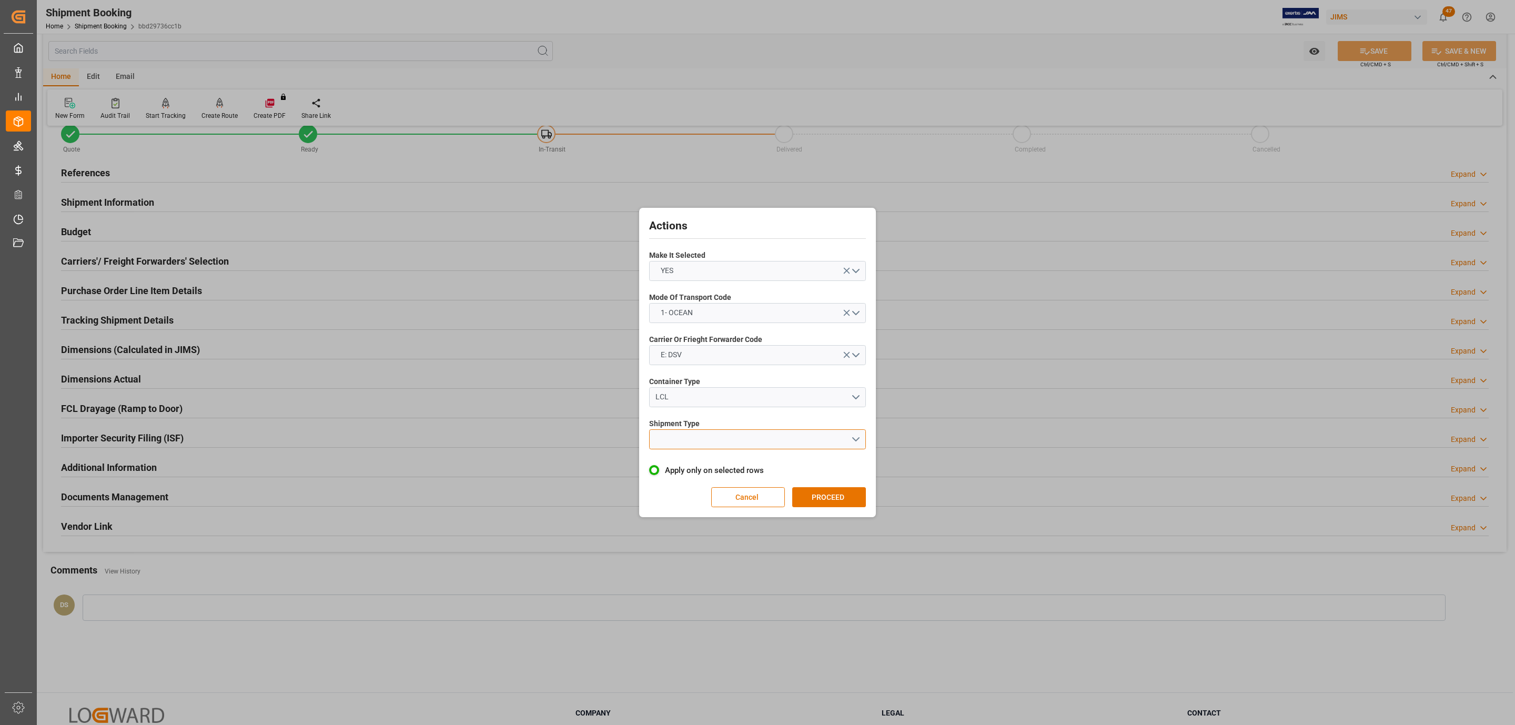
click at [704, 440] on button "open menu" at bounding box center [757, 439] width 217 height 20
click at [695, 466] on div "LCL" at bounding box center [758, 464] width 216 height 22
click at [813, 486] on div "Actions Make It Selected YES Mode Of Transport Code 1- OCEAN Carrier Or Frieght…" at bounding box center [757, 362] width 231 height 304
click at [821, 495] on button "PROCEED" at bounding box center [829, 497] width 74 height 20
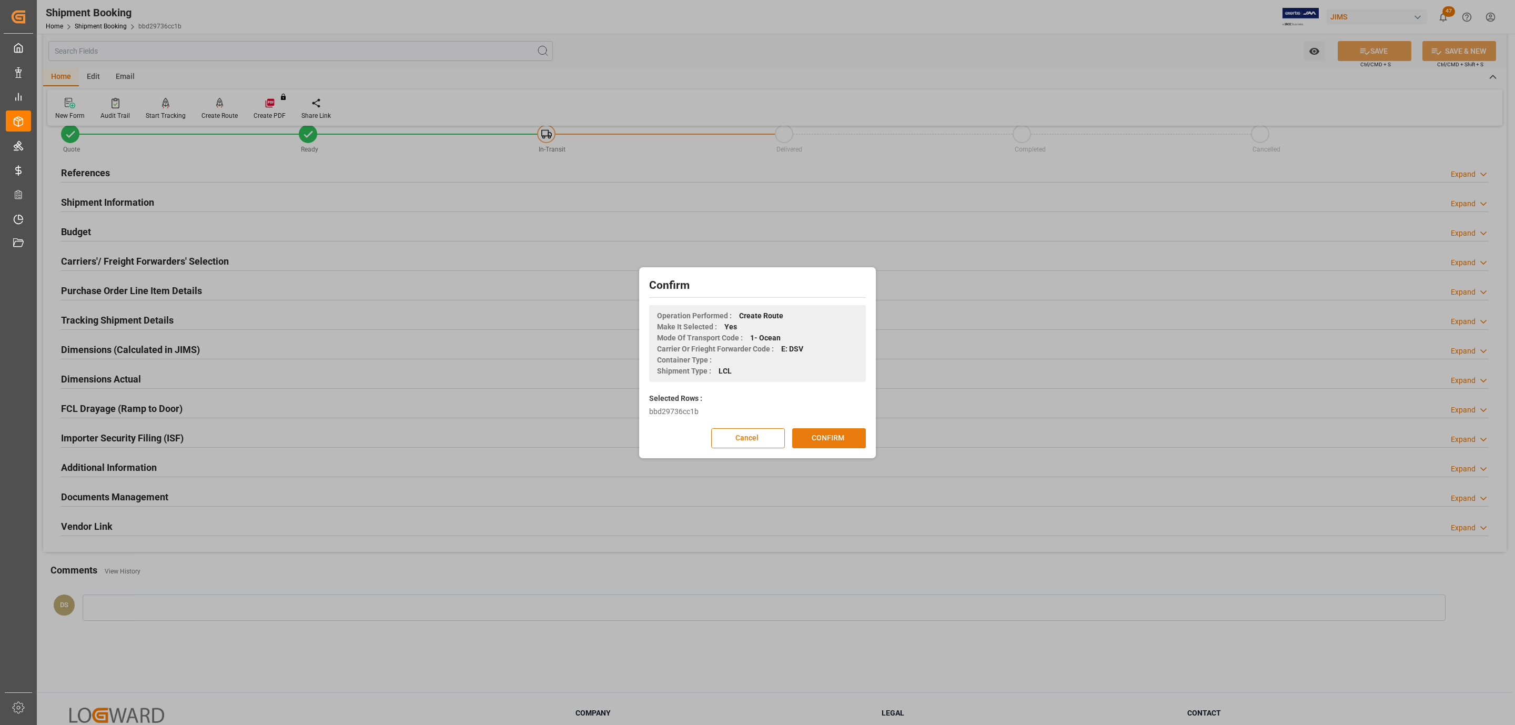
click at [830, 433] on button "CONFIRM" at bounding box center [829, 438] width 74 height 20
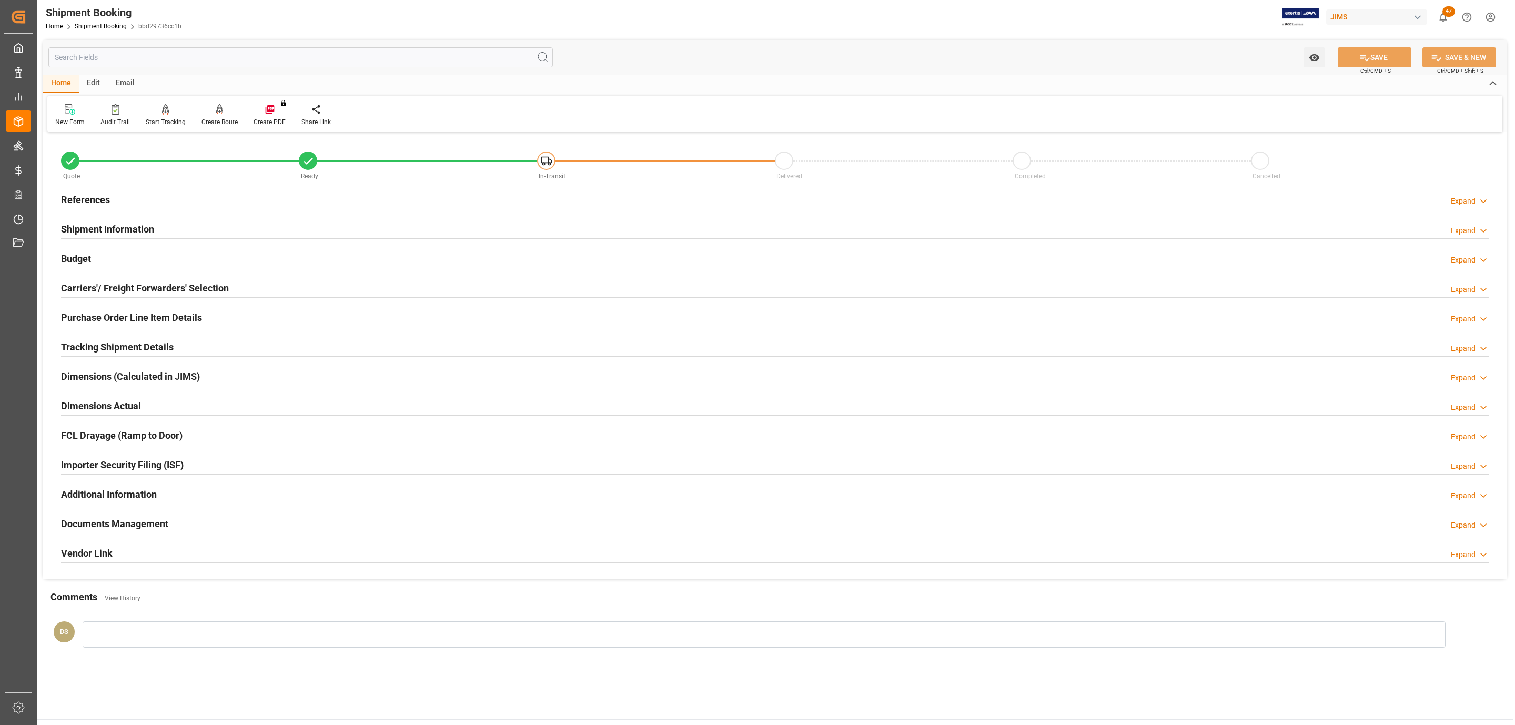
click at [120, 76] on div "Email" at bounding box center [125, 84] width 35 height 18
click at [71, 112] on icon at bounding box center [71, 110] width 14 height 7
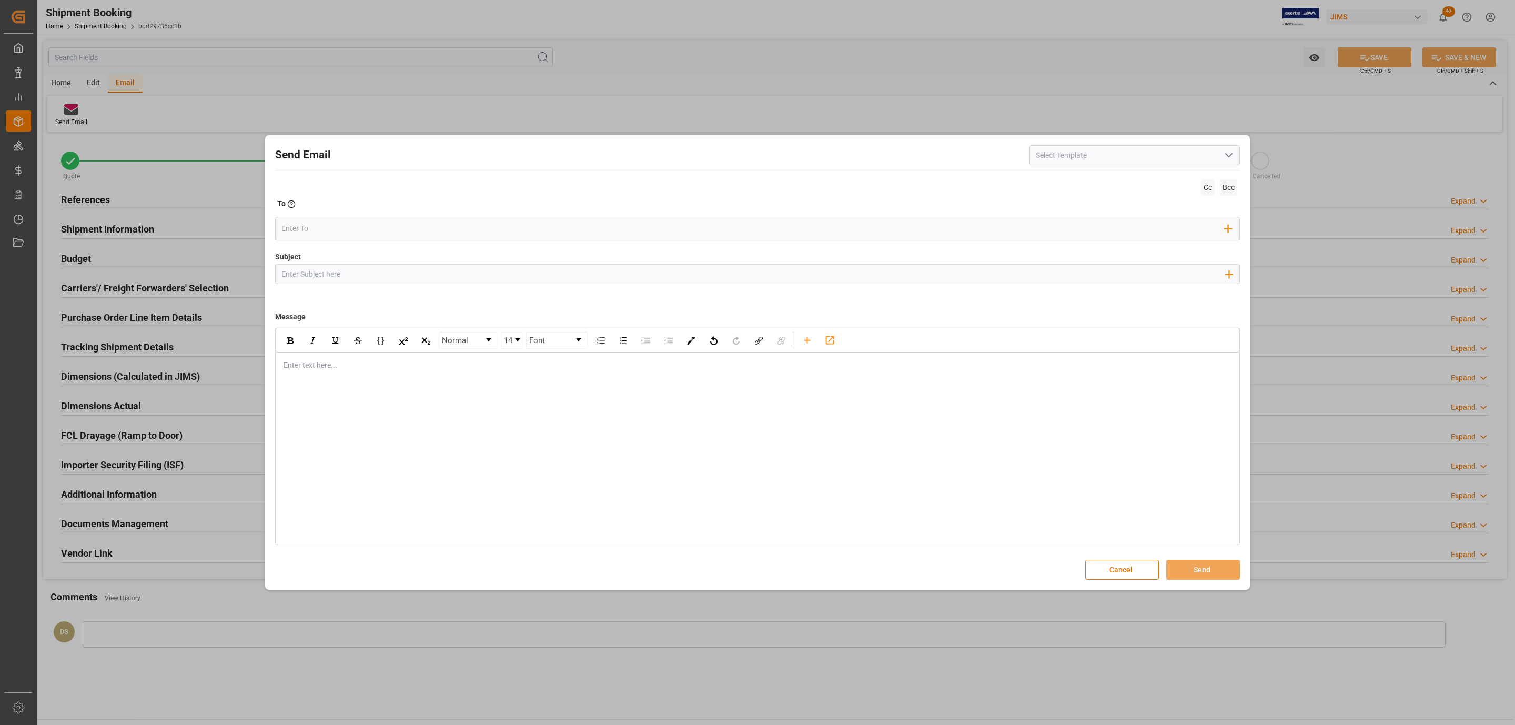
click at [1119, 158] on input at bounding box center [1134, 155] width 210 height 20
click at [945, 172] on div "Send Email Cc Bcc To Enter the TO Email address Add Field to To Subject Add fie…" at bounding box center [757, 363] width 979 height 450
click at [1231, 151] on icon "open menu" at bounding box center [1228, 155] width 13 height 13
click at [1089, 180] on div "2BOOK - Ocean - Air freight" at bounding box center [1134, 179] width 209 height 24
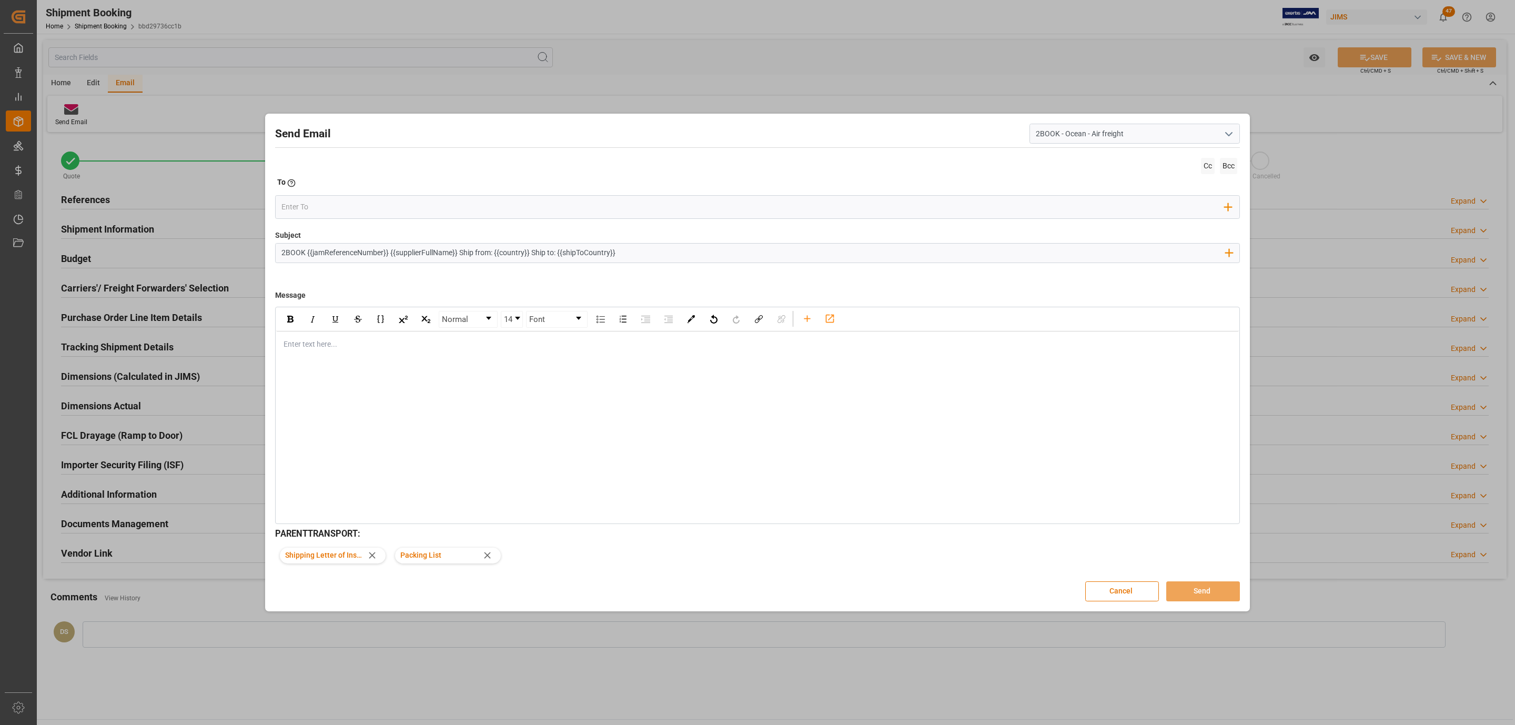
type input "2BOOK - Ocean - Air freight"
type input "2BOOK {{jamReferenceNumber}} {{supplierFullName}} Ship from: {{country}} Ship t…"
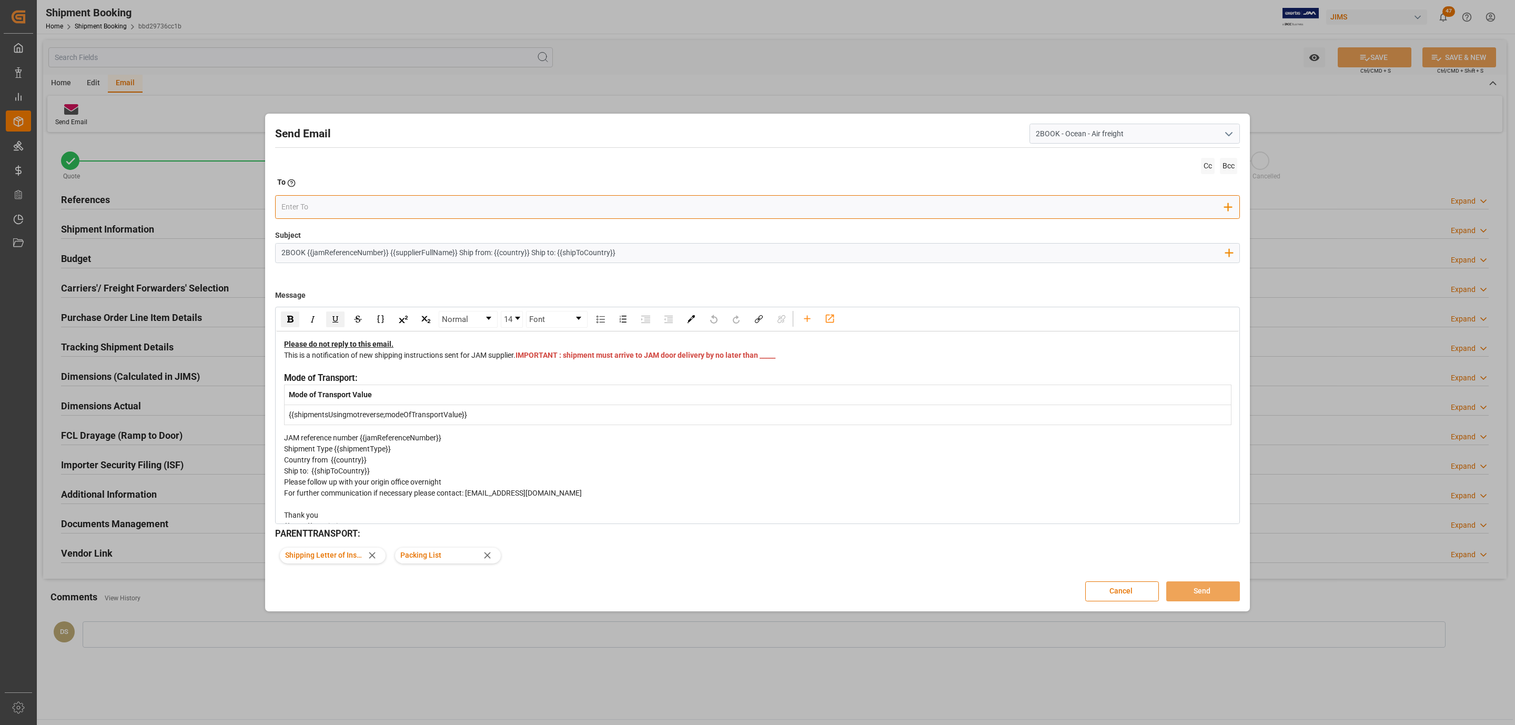
click at [360, 219] on div "Add Field to To" at bounding box center [757, 207] width 965 height 24
click at [356, 213] on input "email" at bounding box center [753, 207] width 944 height 16
type input "dsv"
click at [329, 231] on span "crystal.wei@ca.dsv.com" at bounding box center [361, 227] width 117 height 11
type input "cindy"
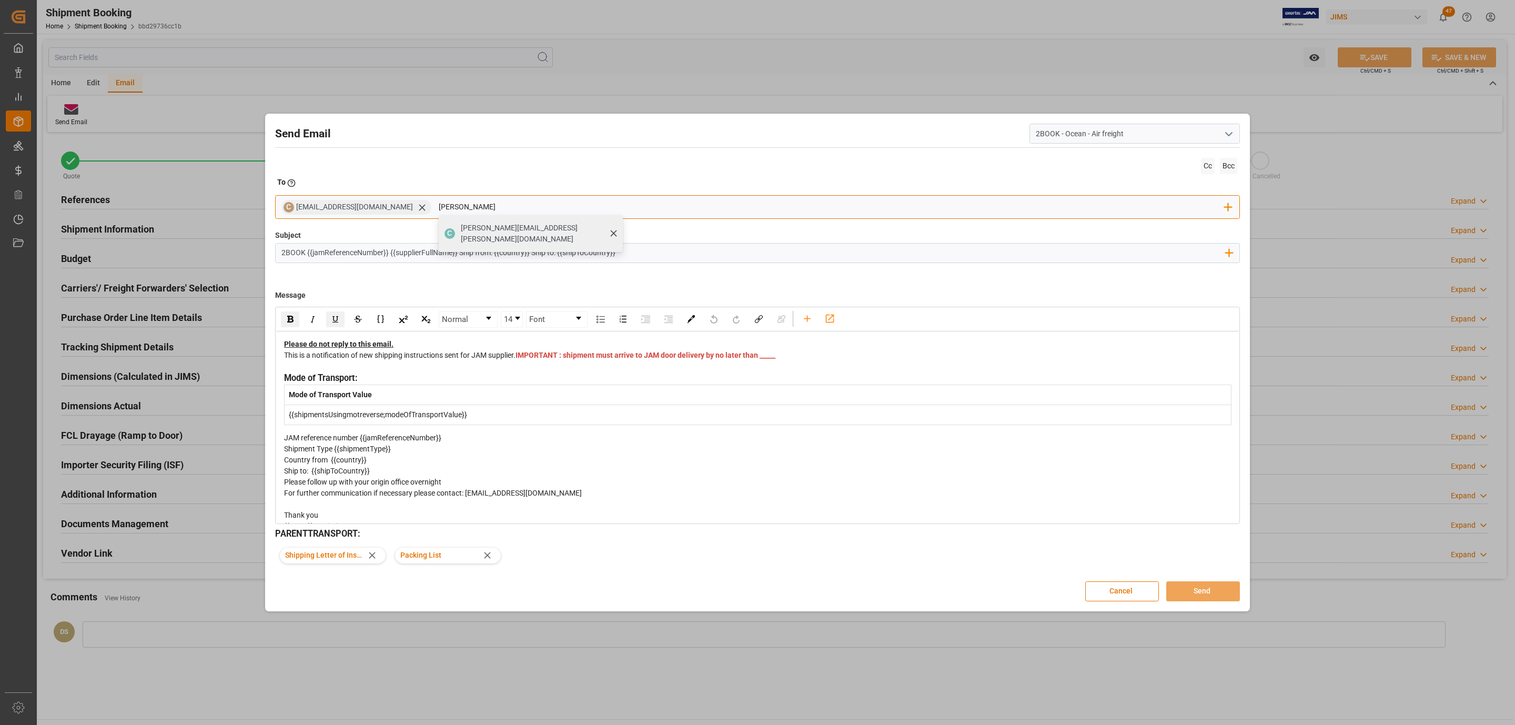
click at [468, 229] on span "cindy.armstrong@dsv.com" at bounding box center [538, 233] width 155 height 22
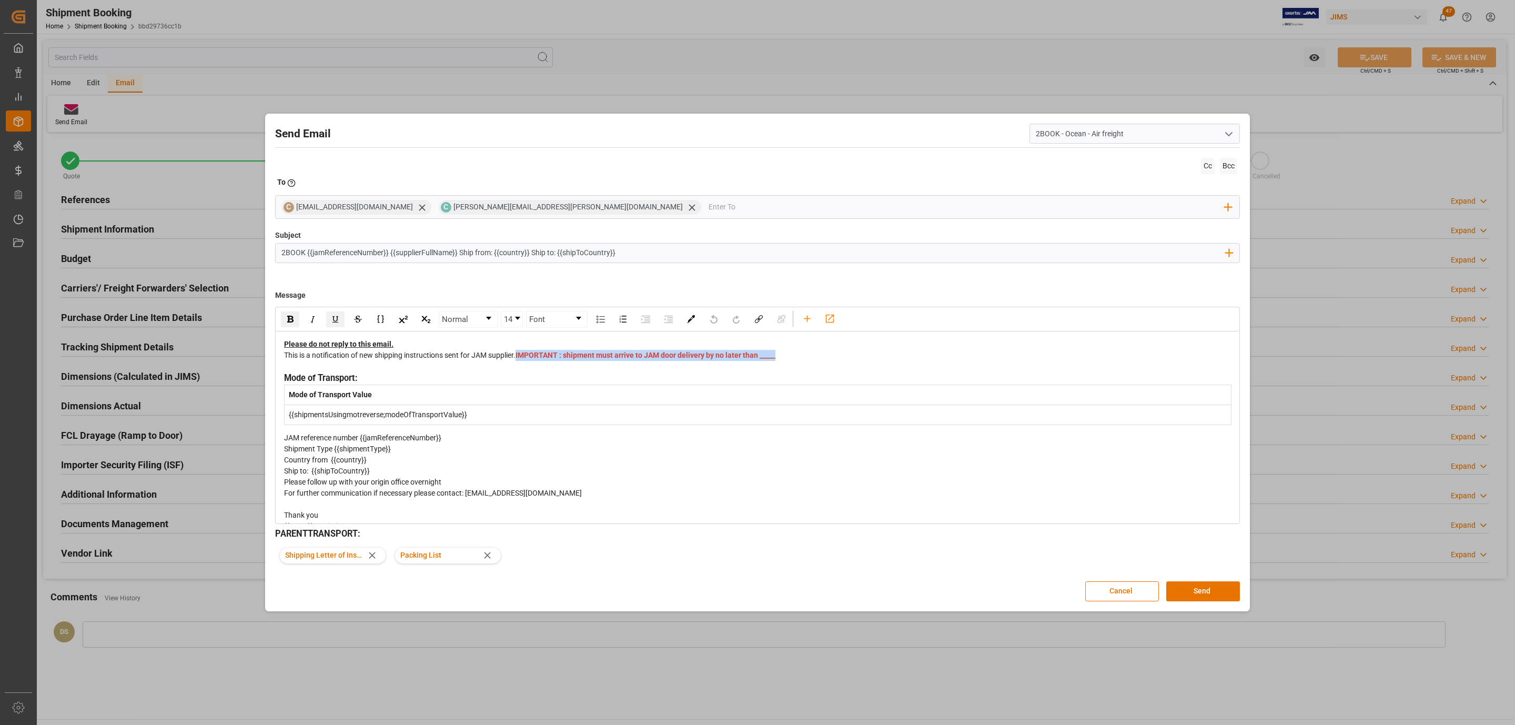
drag, startPoint x: 543, startPoint y: 368, endPoint x: 285, endPoint y: 368, distance: 258.8
click at [515, 359] on span "IMPORTANT : shipment must arrive to JAM door delivery by no later than _____" at bounding box center [645, 355] width 260 height 8
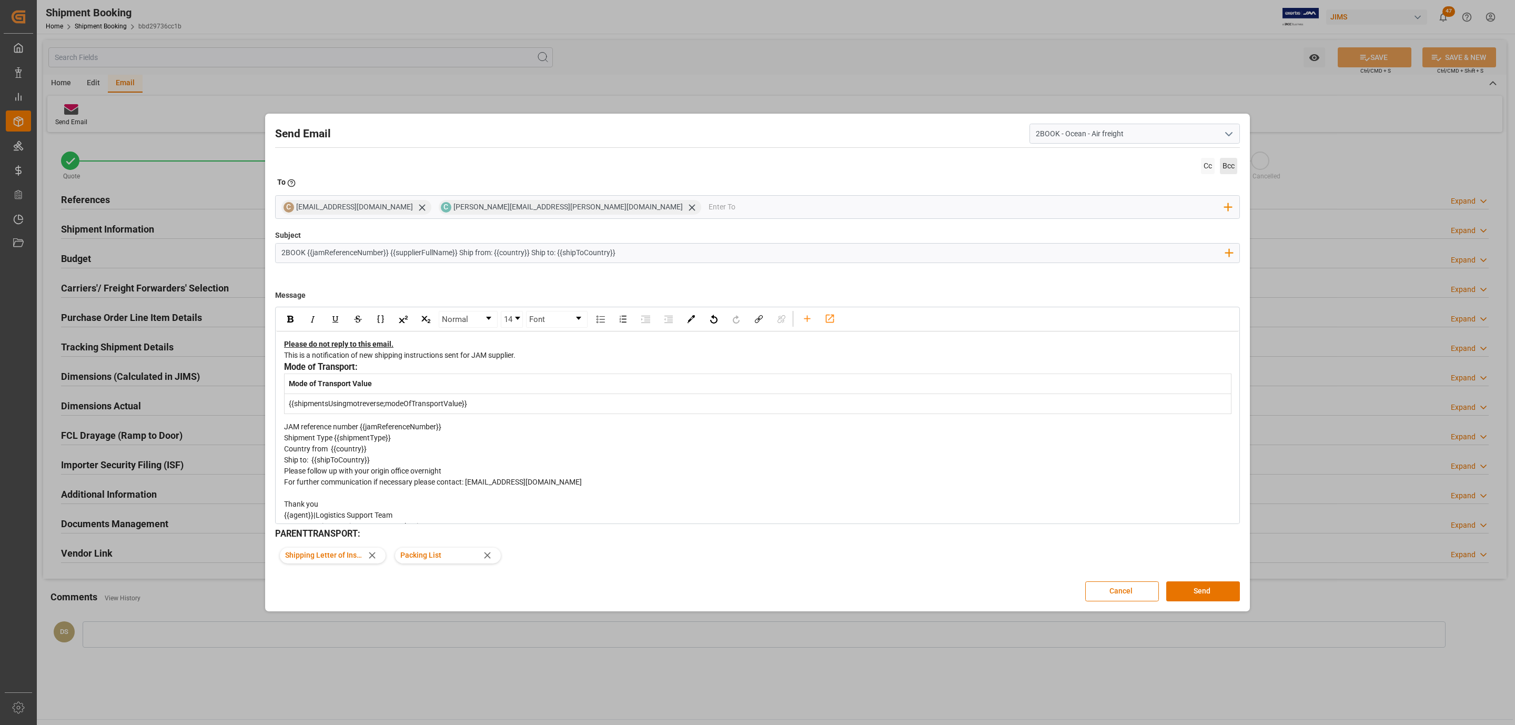
click at [1226, 166] on span "Bcc" at bounding box center [1228, 166] width 17 height 16
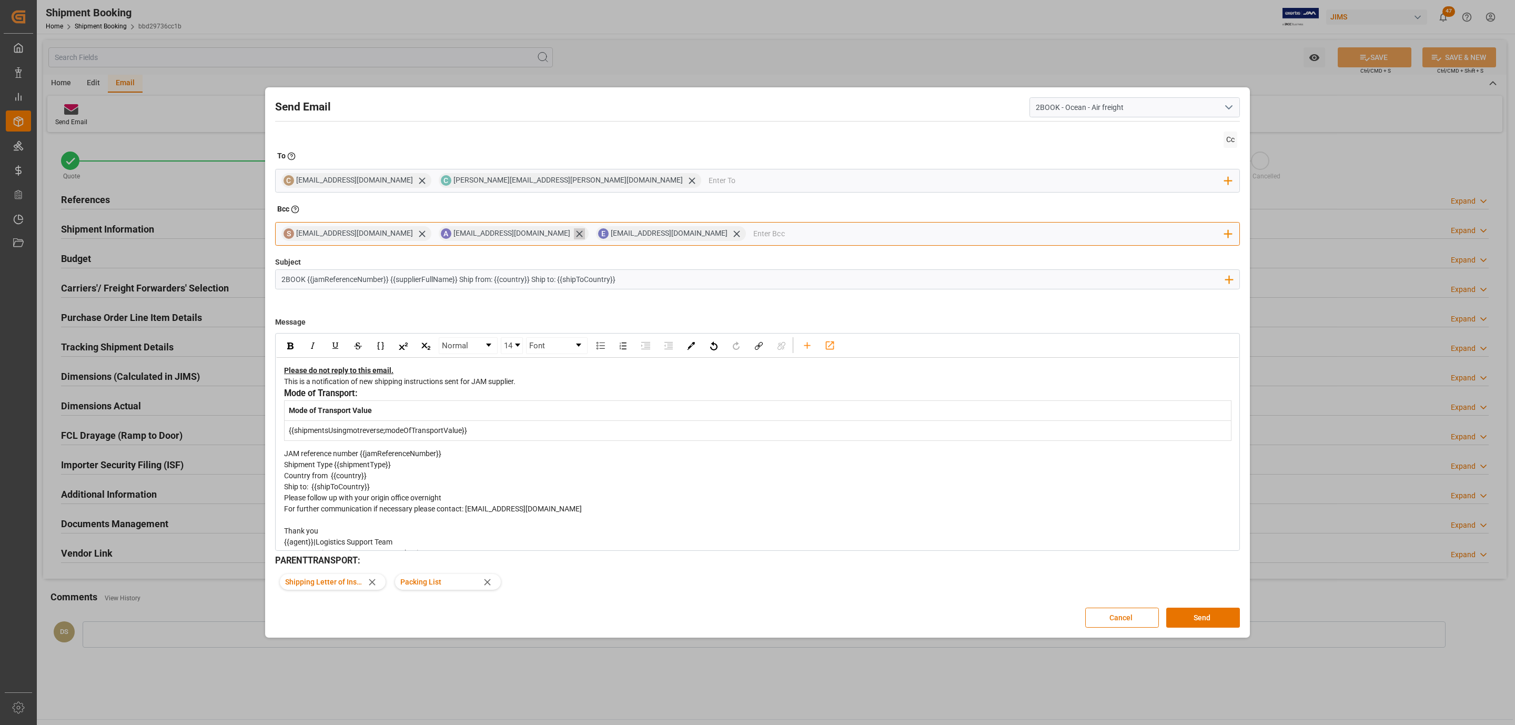
click at [574, 235] on icon at bounding box center [579, 233] width 11 height 11
click at [585, 235] on icon at bounding box center [579, 233] width 11 height 11
click at [524, 230] on input "email" at bounding box center [832, 234] width 786 height 16
type input "Daniel.Sokolyk@JamIndustries.com"
click at [494, 259] on span "Daniel.Sokolyk@JamIndustries.com" at bounding box center [538, 260] width 155 height 22
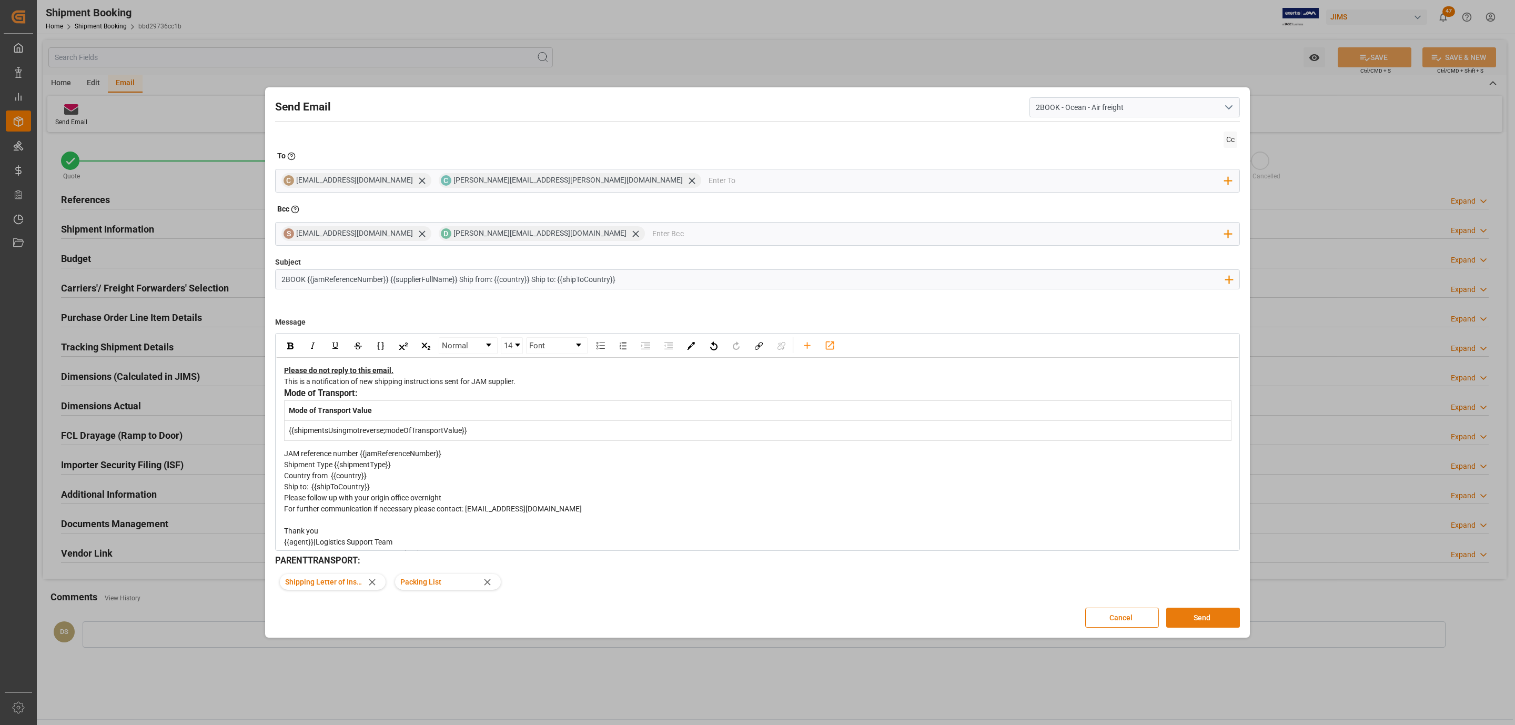
click at [1183, 616] on button "Send" at bounding box center [1203, 618] width 74 height 20
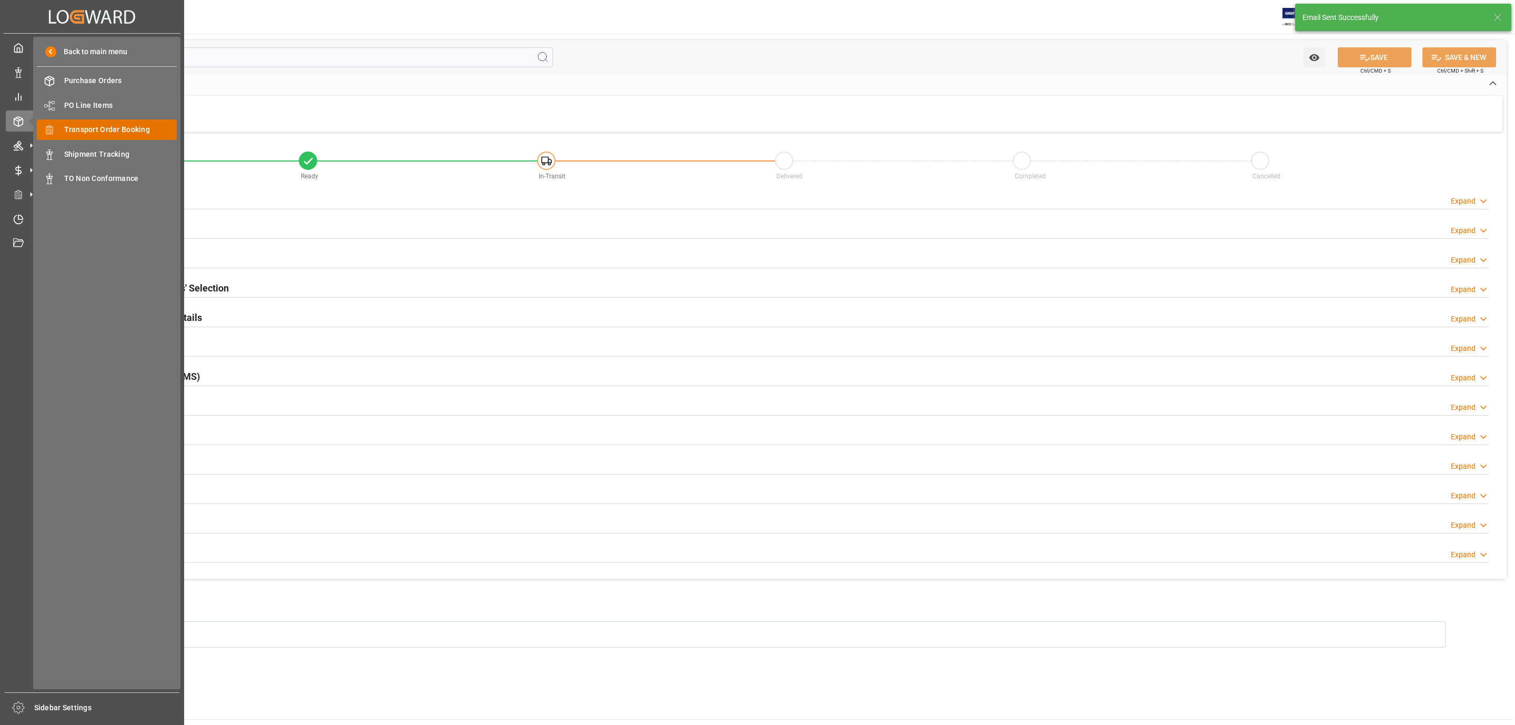
click at [120, 127] on span "Transport Order Booking" at bounding box center [120, 129] width 113 height 11
